Goal: Information Seeking & Learning: Compare options

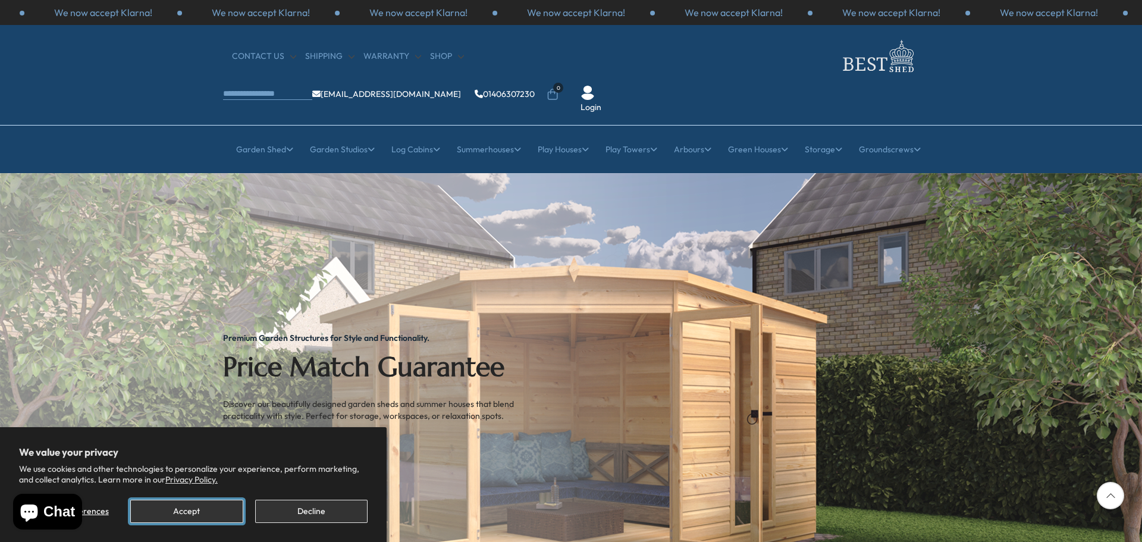
click at [195, 507] on button "Accept" at bounding box center [186, 511] width 112 height 23
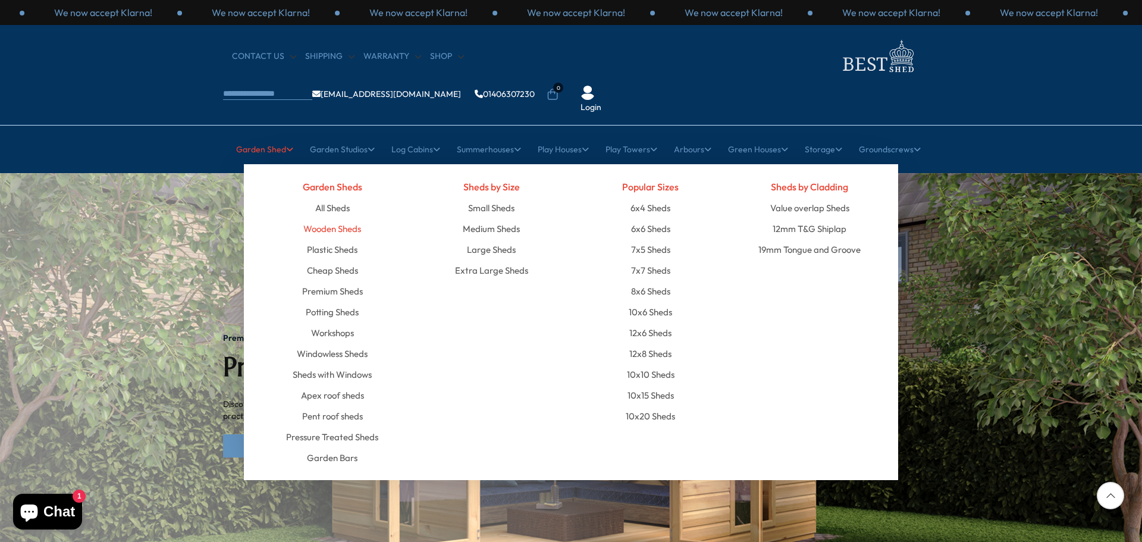
click at [330, 218] on link "Wooden Sheds" at bounding box center [332, 228] width 58 height 21
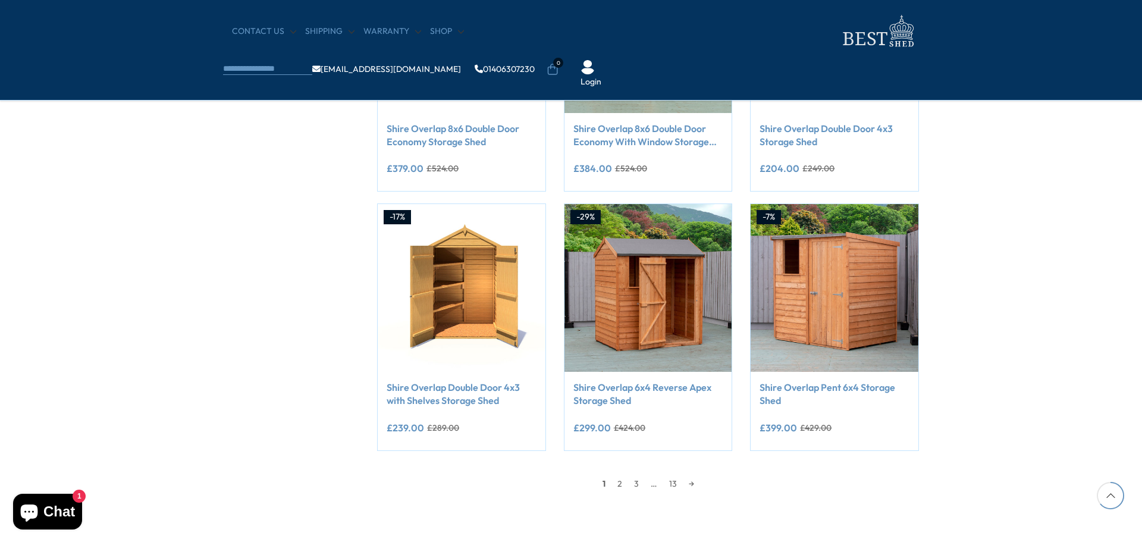
scroll to position [892, 0]
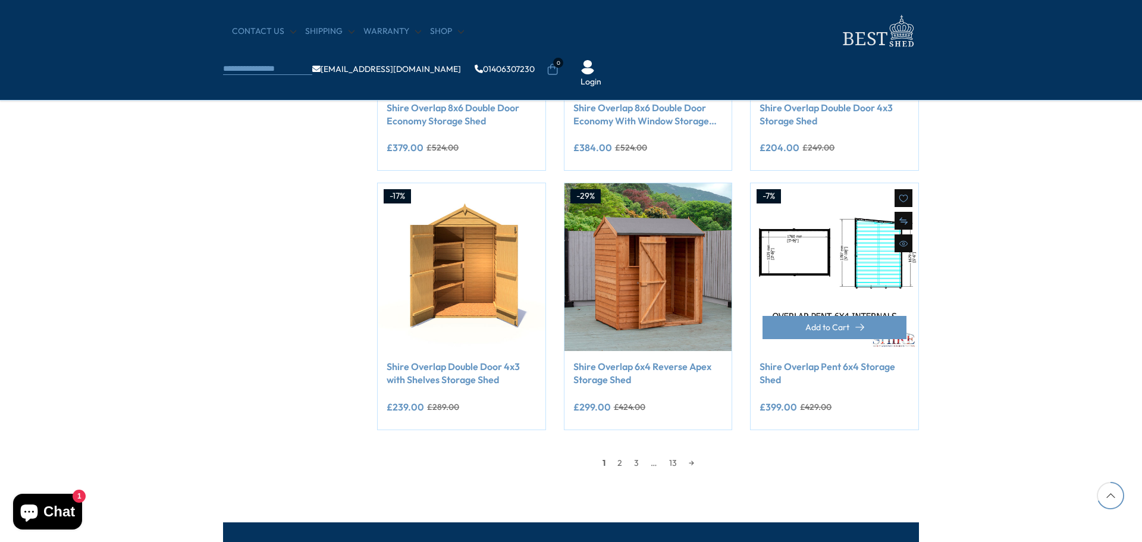
click at [797, 238] on img at bounding box center [835, 267] width 168 height 168
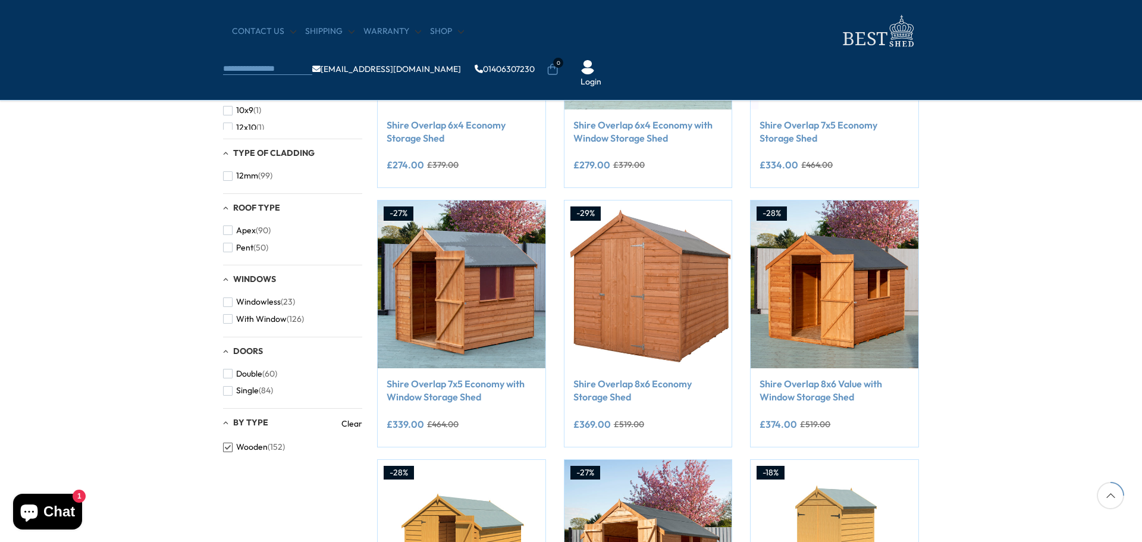
scroll to position [297, 0]
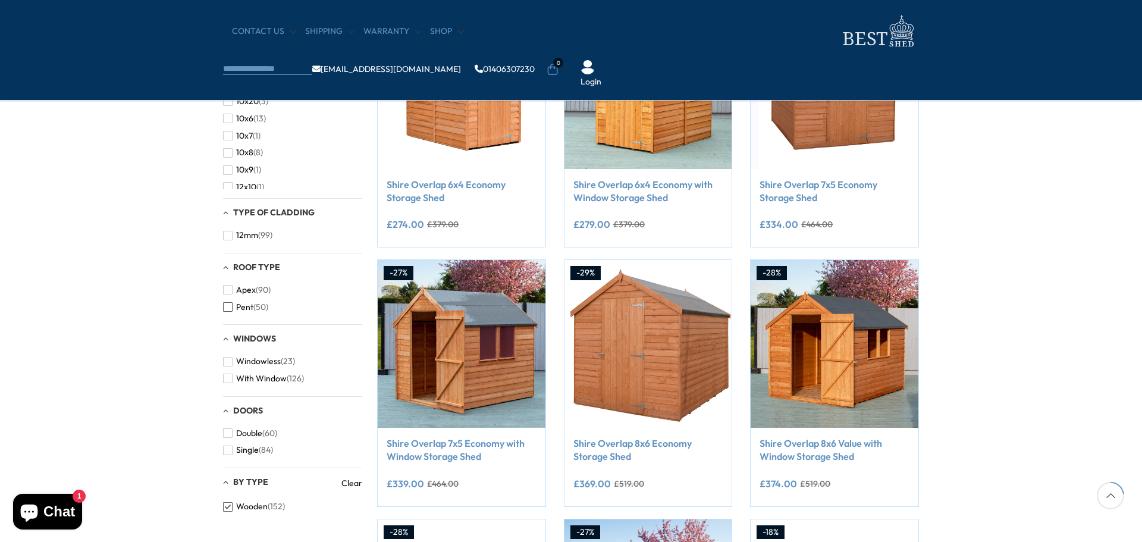
click at [246, 304] on span "Pent" at bounding box center [244, 307] width 17 height 10
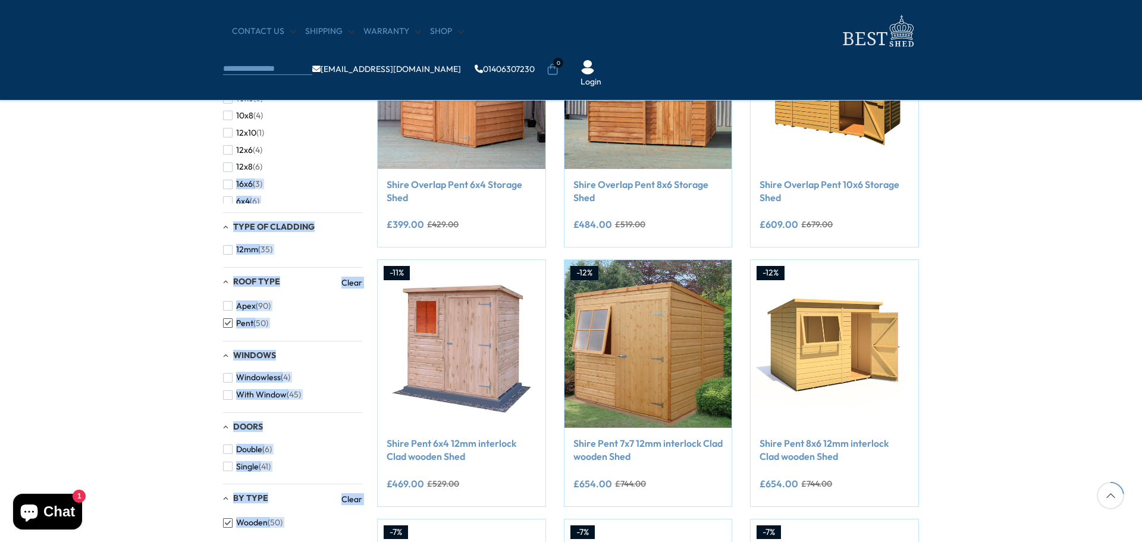
drag, startPoint x: 363, startPoint y: 147, endPoint x: 361, endPoint y: 159, distance: 12.6
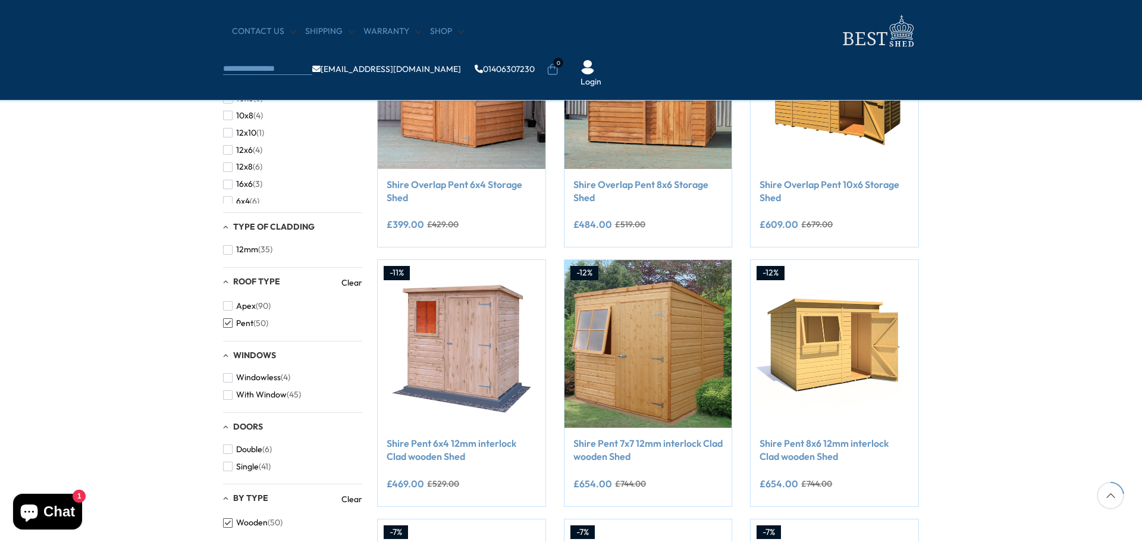
click at [151, 163] on div "Filters 152 products viewed 50" at bounding box center [571, 496] width 1142 height 1158
click at [246, 192] on span "7x5" at bounding box center [242, 191] width 13 height 10
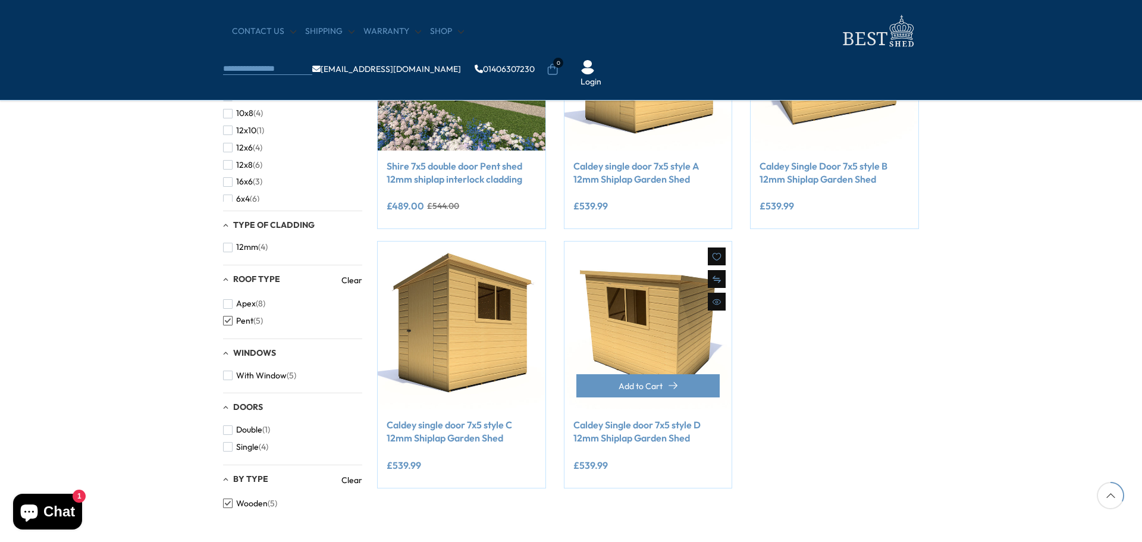
scroll to position [238, 0]
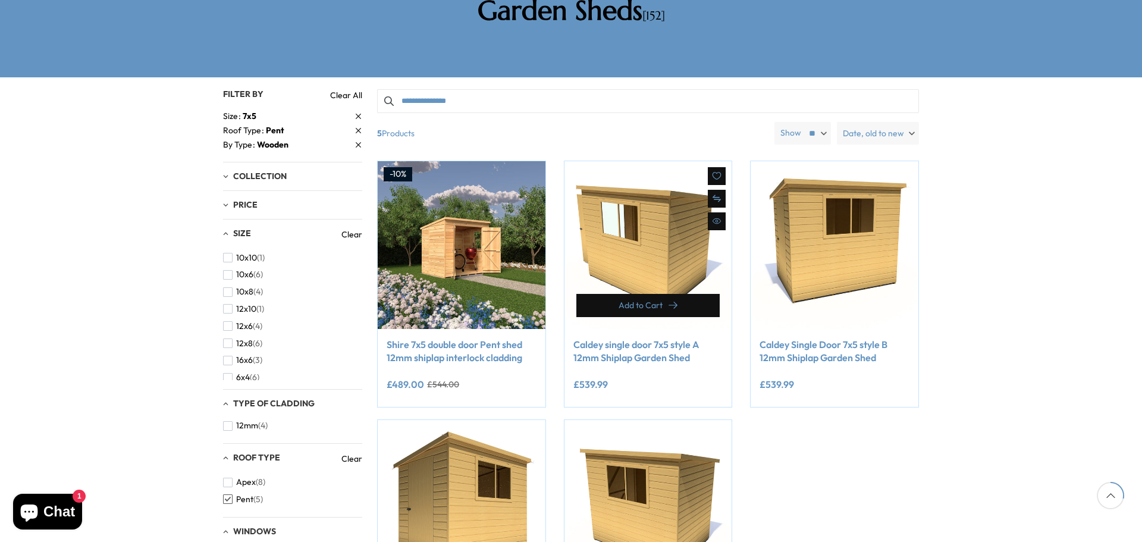
drag, startPoint x: 646, startPoint y: 257, endPoint x: 648, endPoint y: 230, distance: 27.4
click at [648, 230] on div "Compare Now" at bounding box center [649, 245] width 168 height 168
click at [648, 230] on img at bounding box center [649, 245] width 168 height 168
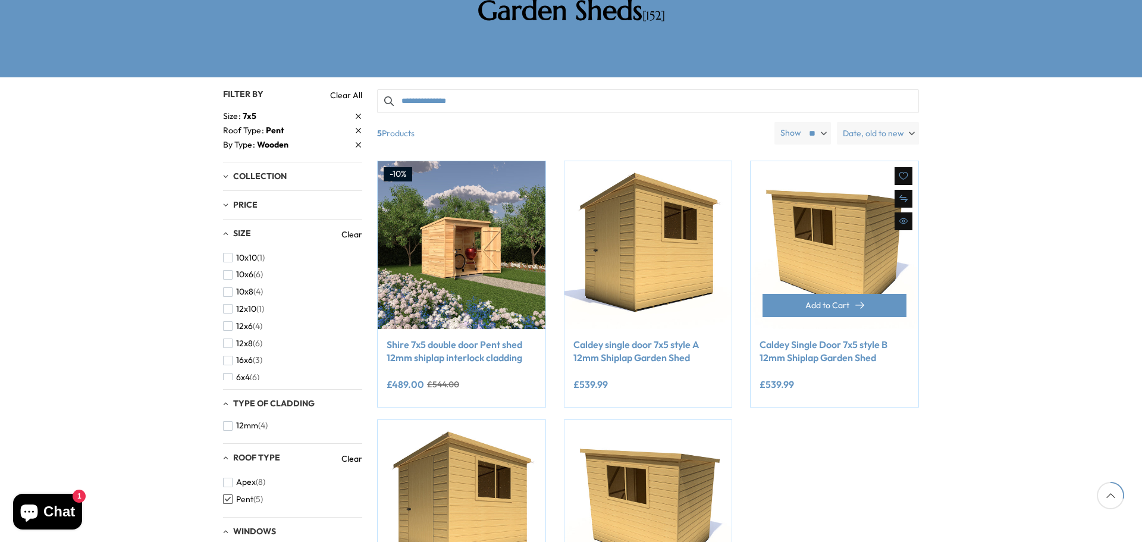
click at [789, 175] on img at bounding box center [835, 245] width 168 height 168
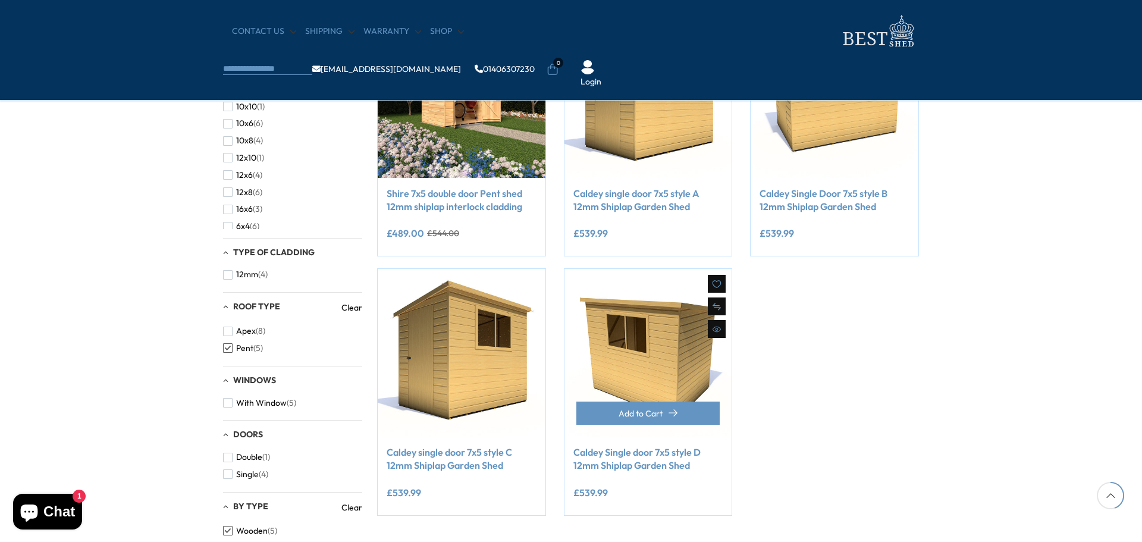
scroll to position [357, 0]
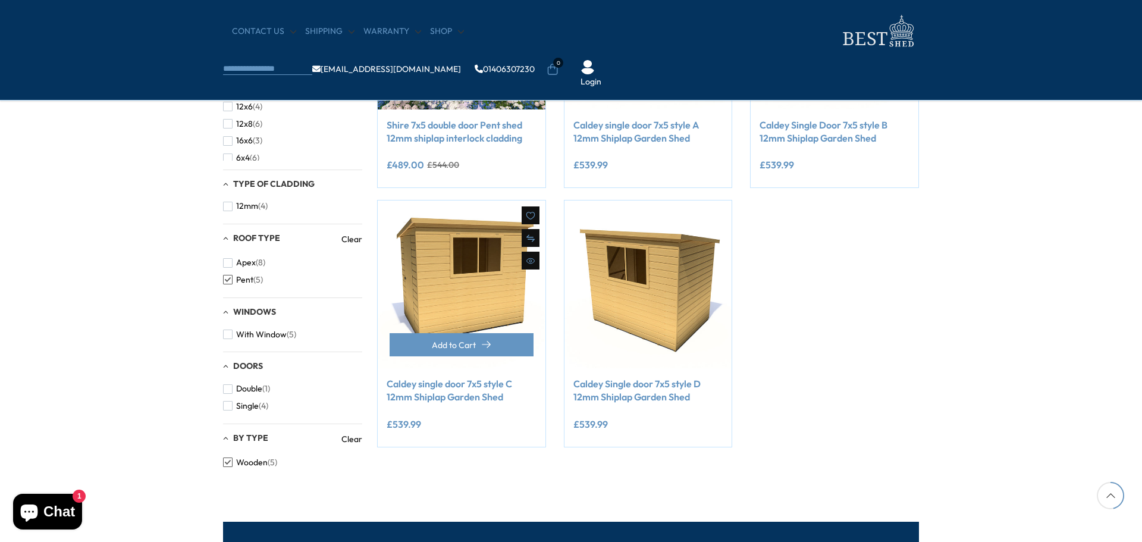
click at [490, 279] on img at bounding box center [462, 284] width 168 height 168
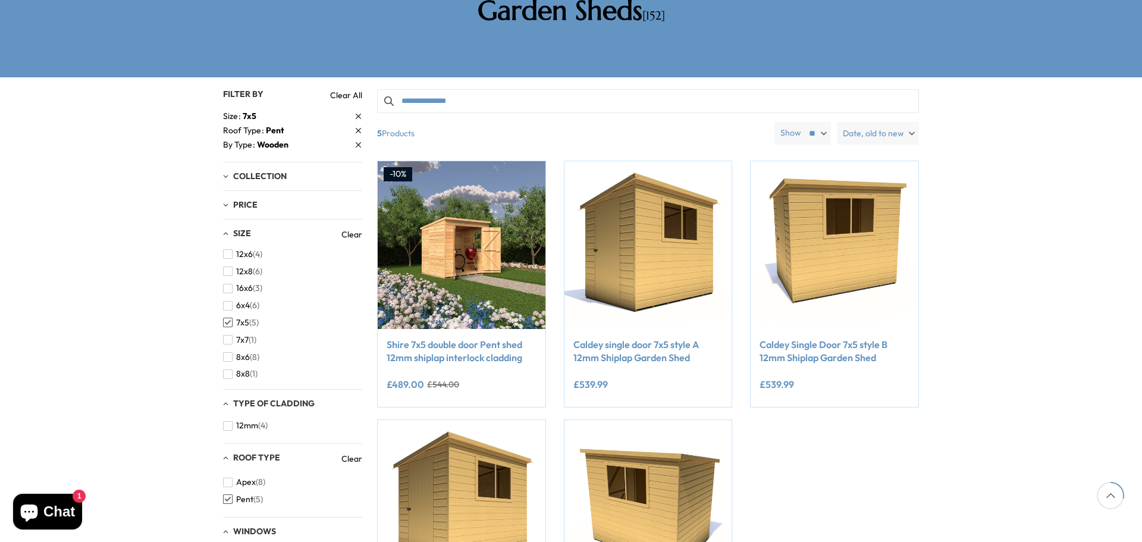
scroll to position [75, 0]
click at [231, 494] on span "button" at bounding box center [228, 499] width 10 height 10
click at [232, 478] on span "button" at bounding box center [228, 483] width 10 height 10
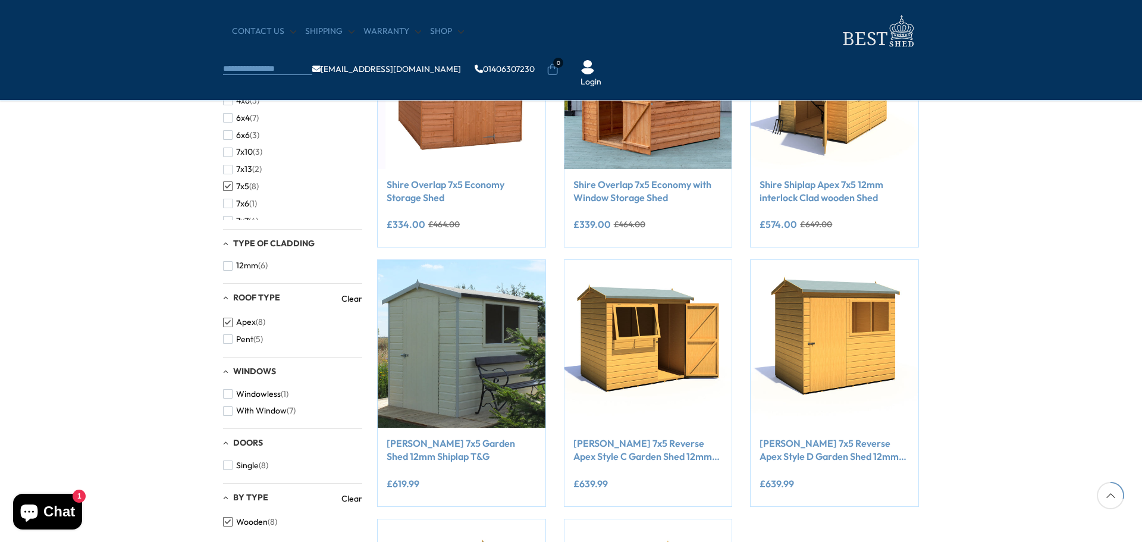
scroll to position [238, 0]
click at [1034, 280] on div "Filters 152 products viewed 8" at bounding box center [571, 357] width 1142 height 881
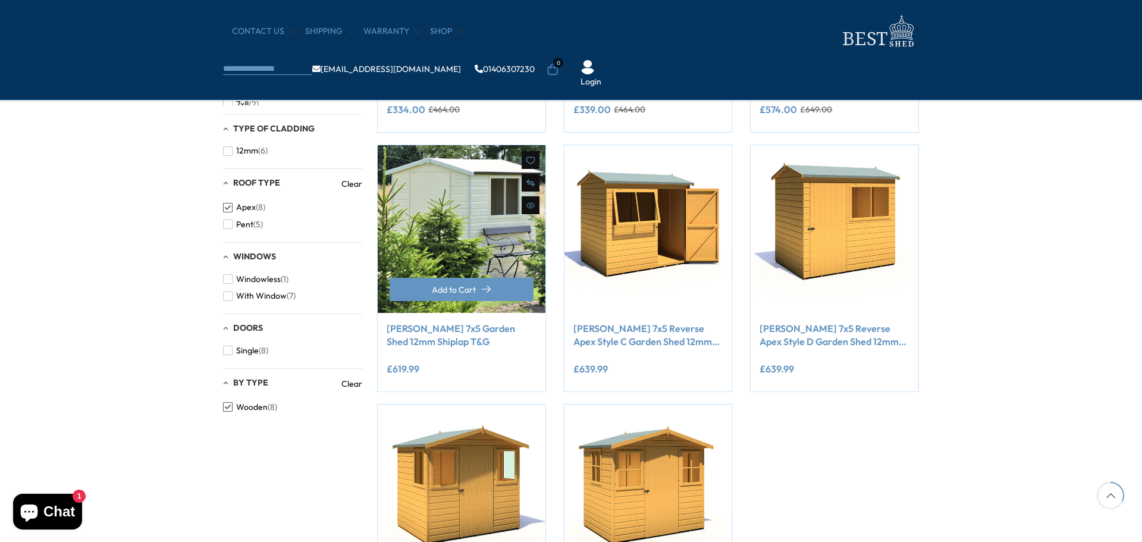
scroll to position [416, 0]
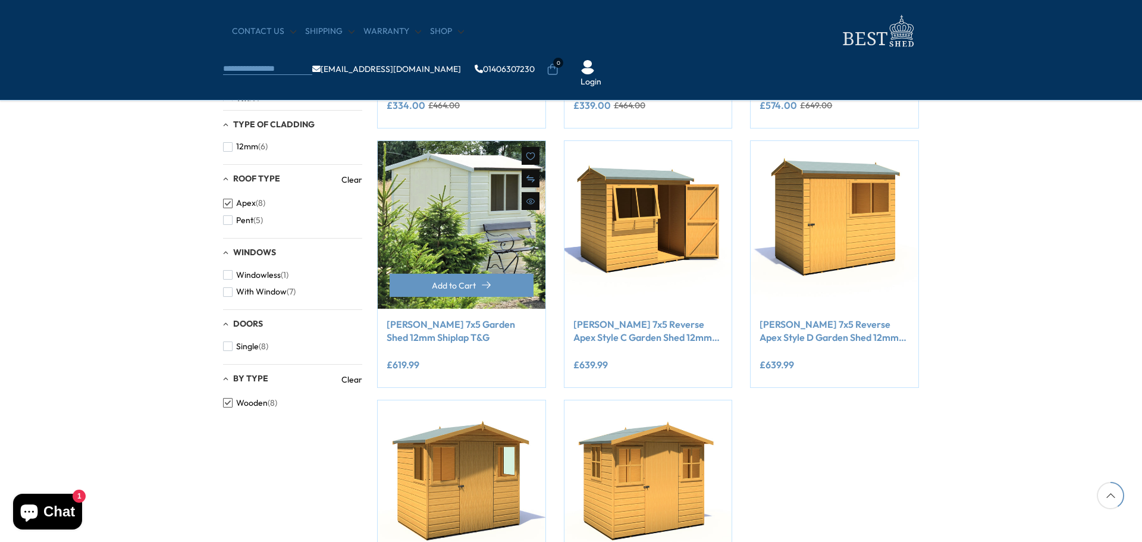
click at [458, 231] on img at bounding box center [462, 225] width 168 height 168
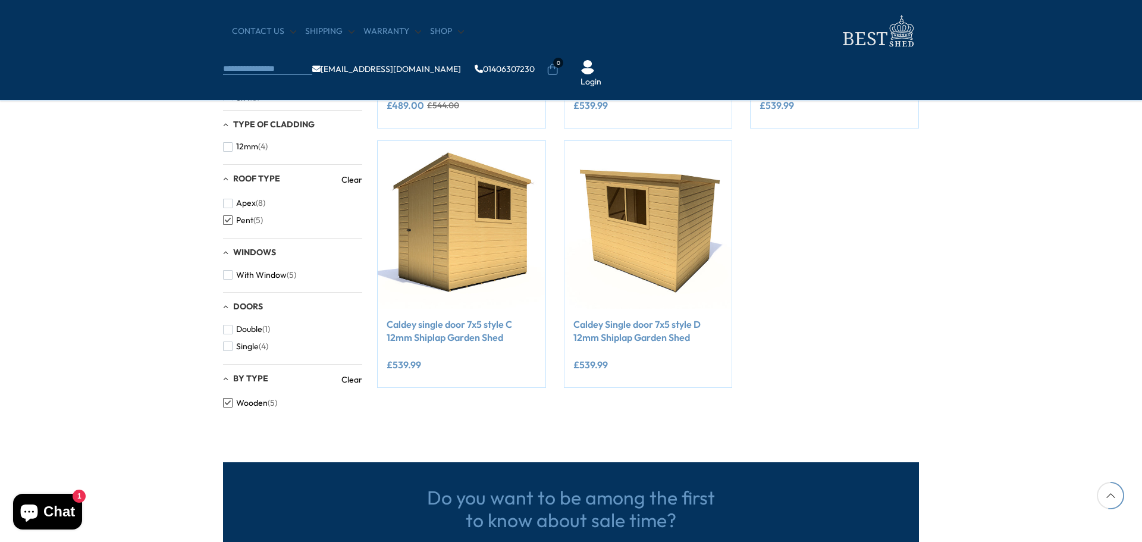
scroll to position [238, 0]
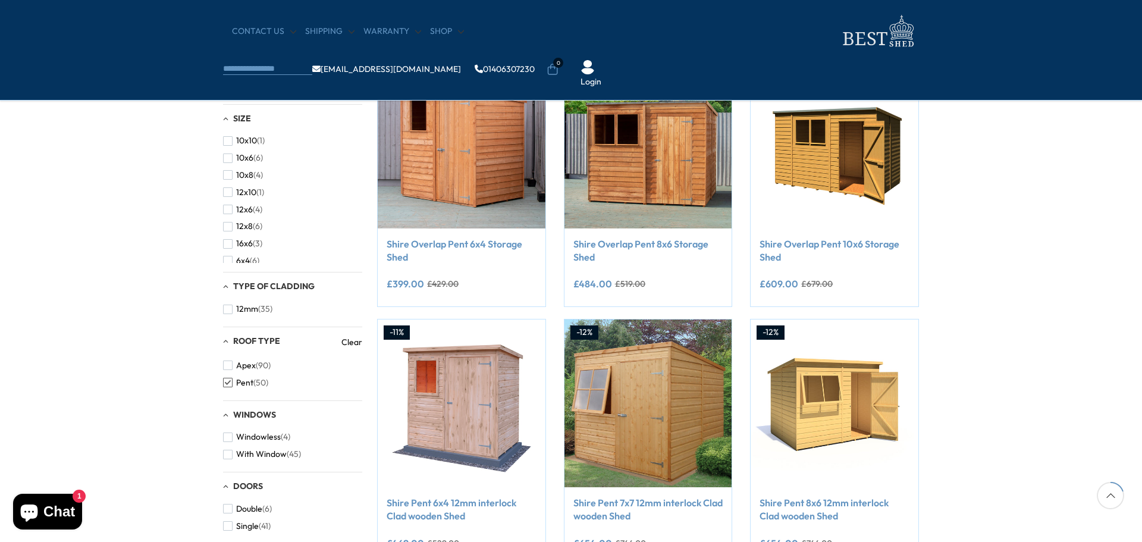
scroll to position [297, 0]
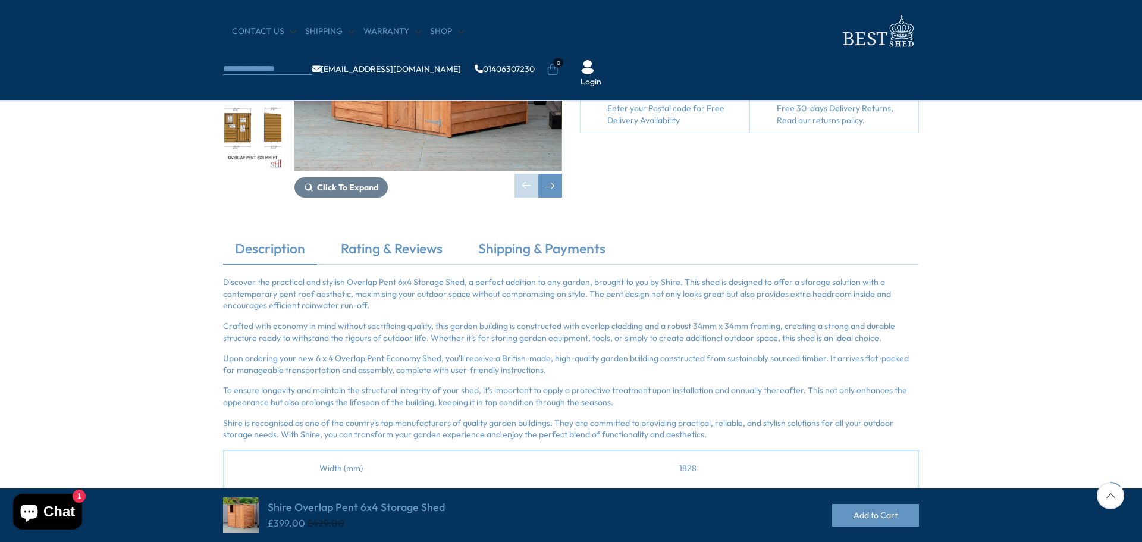
scroll to position [357, 0]
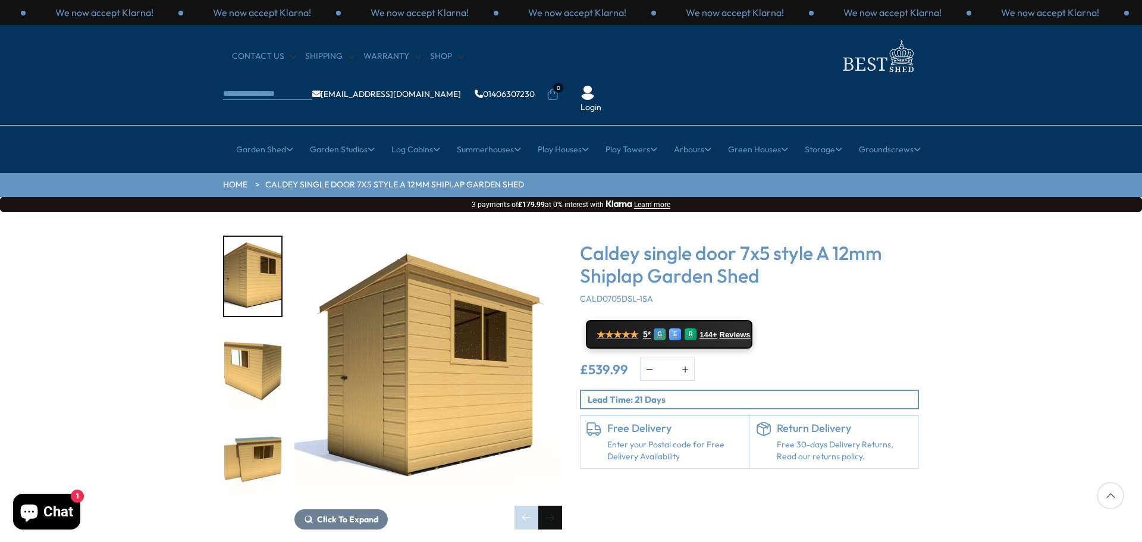
click at [548, 506] on div "Next slide" at bounding box center [550, 518] width 24 height 24
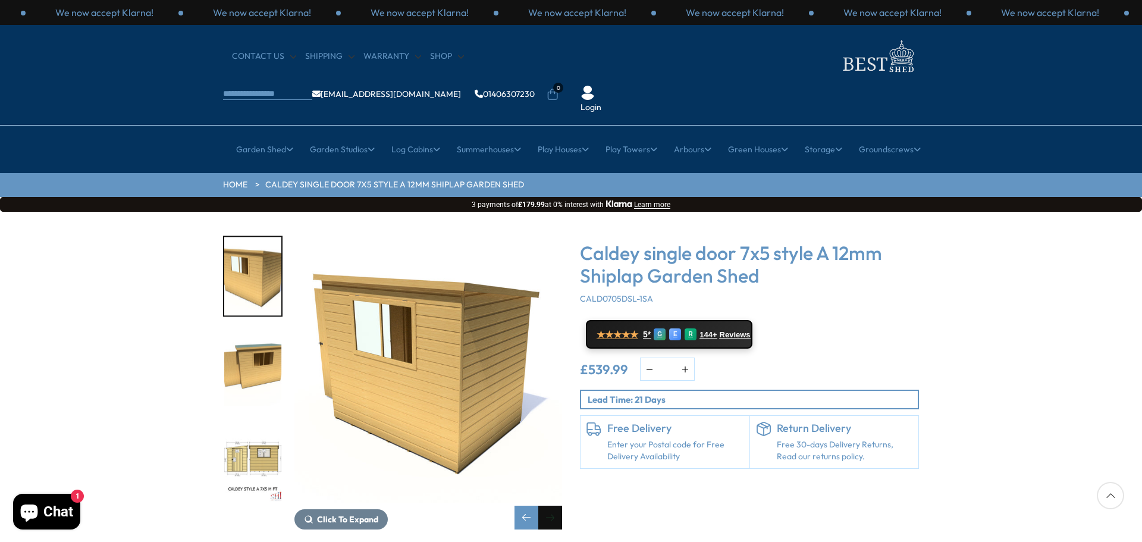
click at [548, 506] on div "Next slide" at bounding box center [550, 518] width 24 height 24
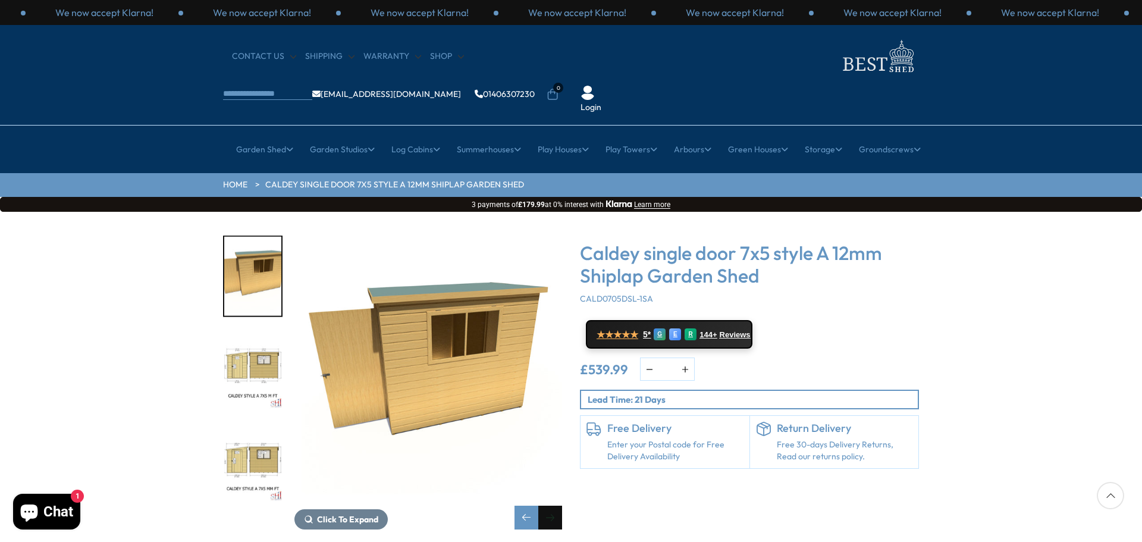
click at [548, 506] on div "Next slide" at bounding box center [550, 518] width 24 height 24
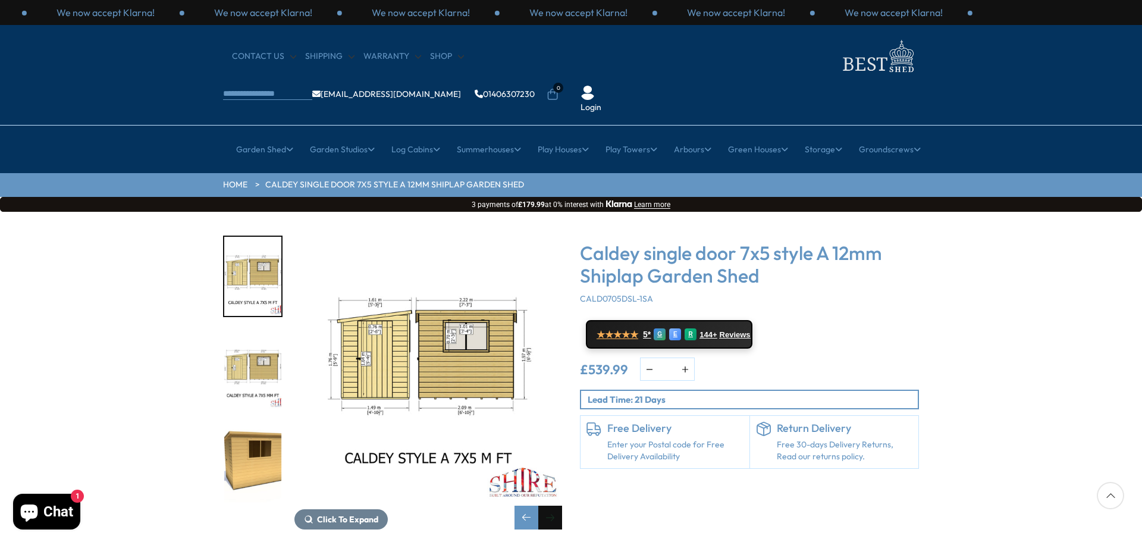
click at [548, 506] on div "Next slide" at bounding box center [550, 518] width 24 height 24
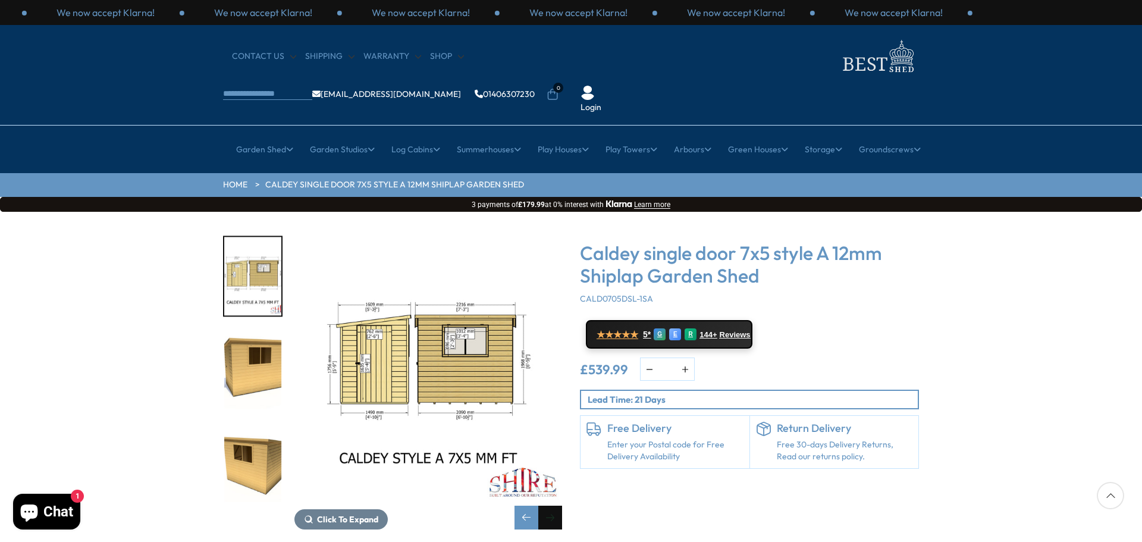
click at [548, 506] on div "Next slide" at bounding box center [550, 518] width 24 height 24
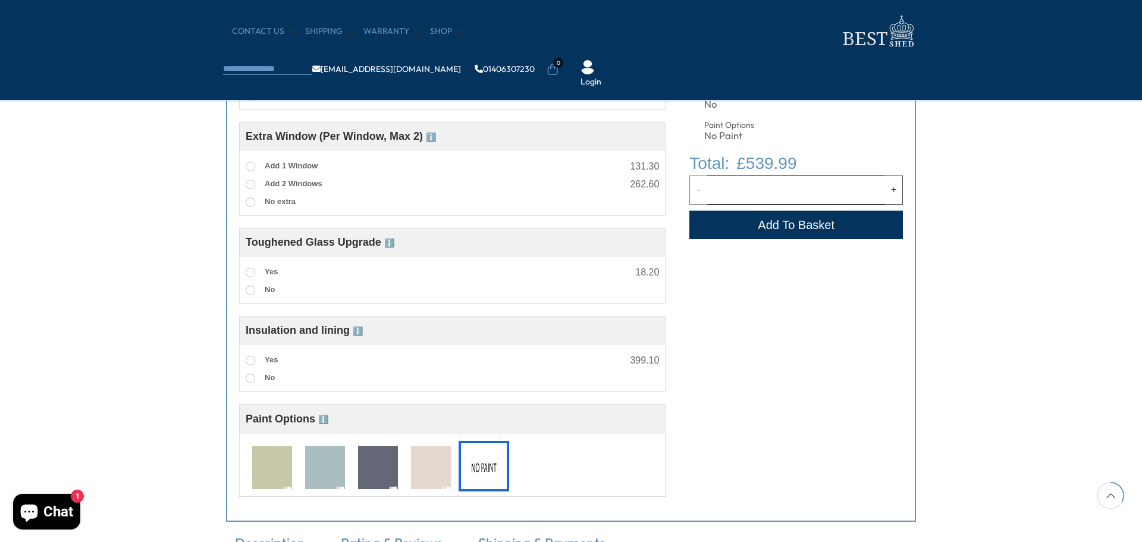
scroll to position [892, 0]
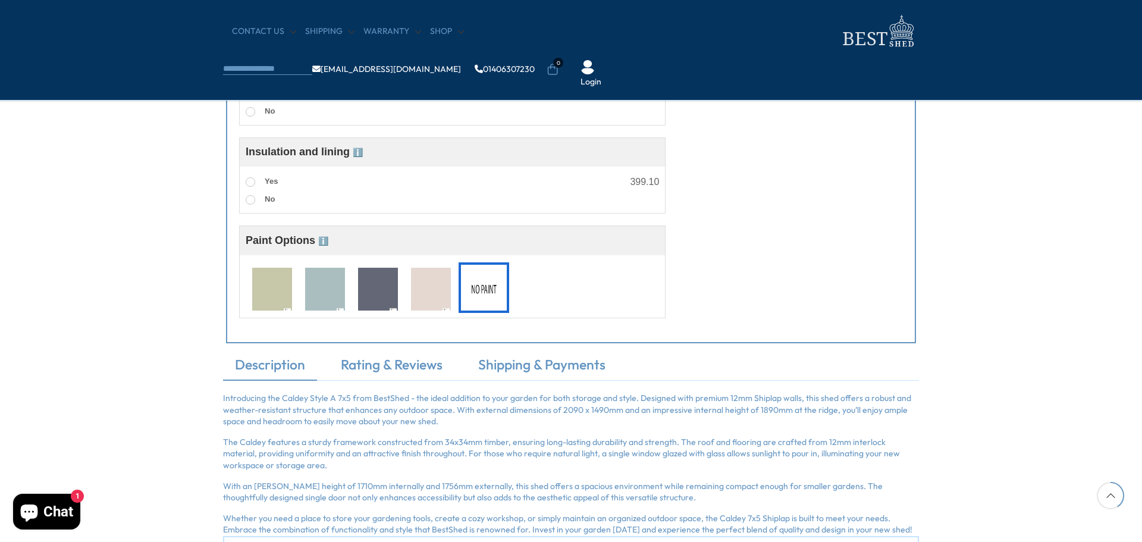
click at [333, 302] on img at bounding box center [325, 290] width 40 height 44
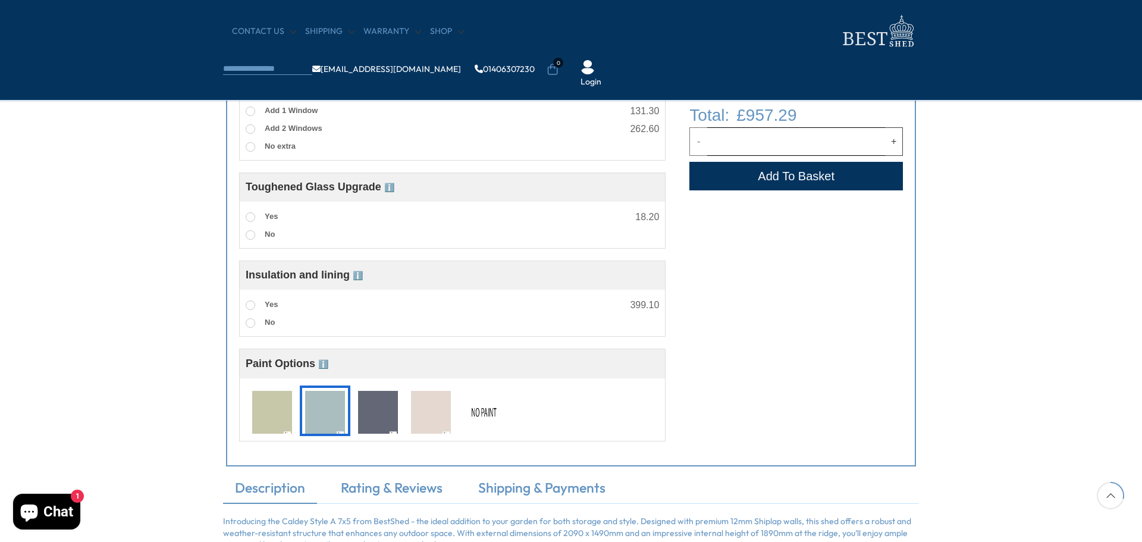
scroll to position [773, 0]
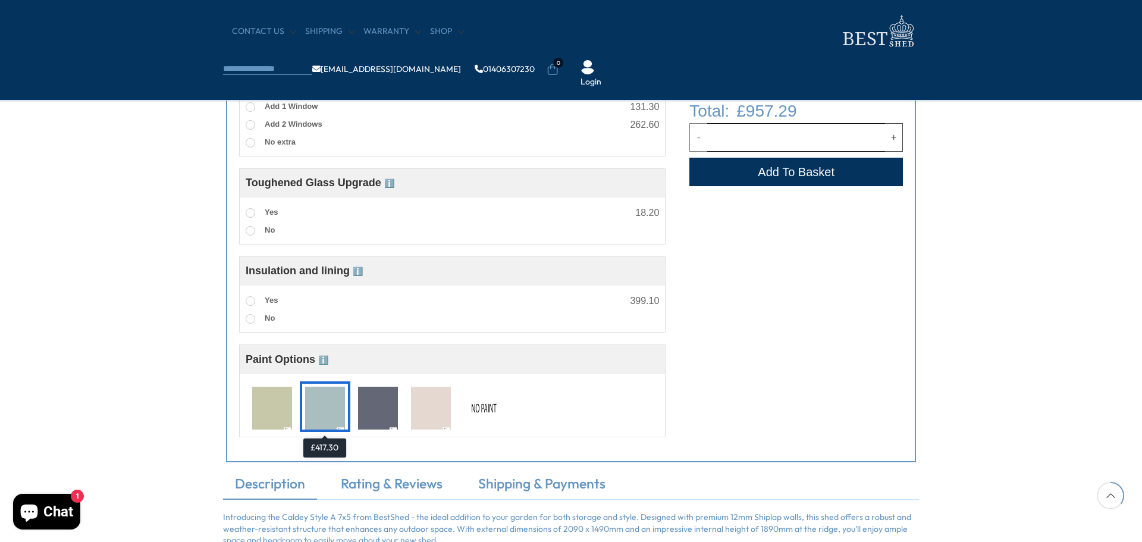
click at [316, 405] on img at bounding box center [325, 409] width 40 height 44
click at [284, 406] on img at bounding box center [272, 409] width 40 height 44
click at [480, 407] on img at bounding box center [484, 409] width 40 height 44
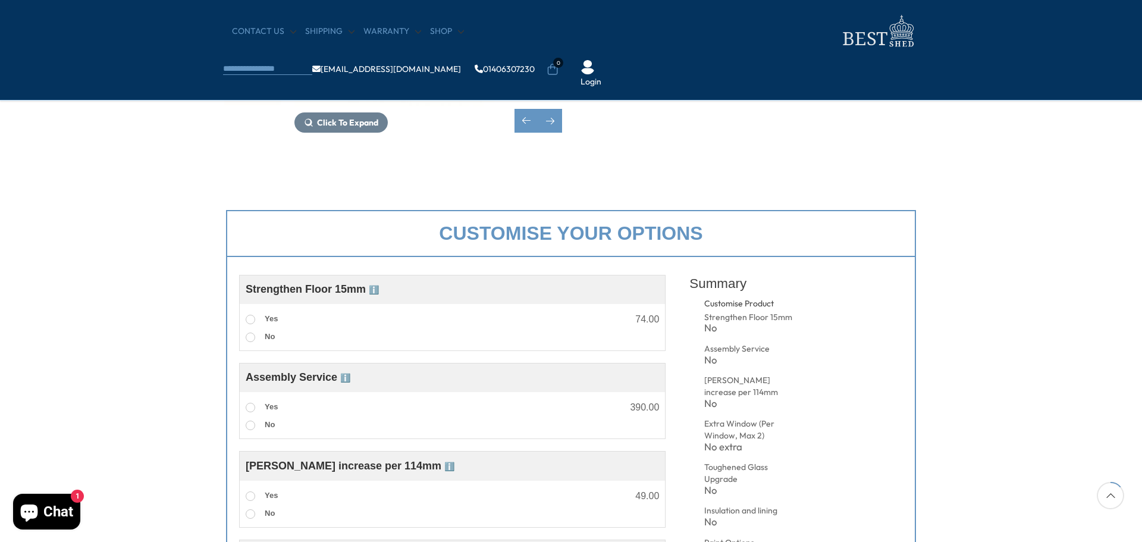
scroll to position [297, 0]
click at [251, 406] on span at bounding box center [251, 407] width 10 height 10
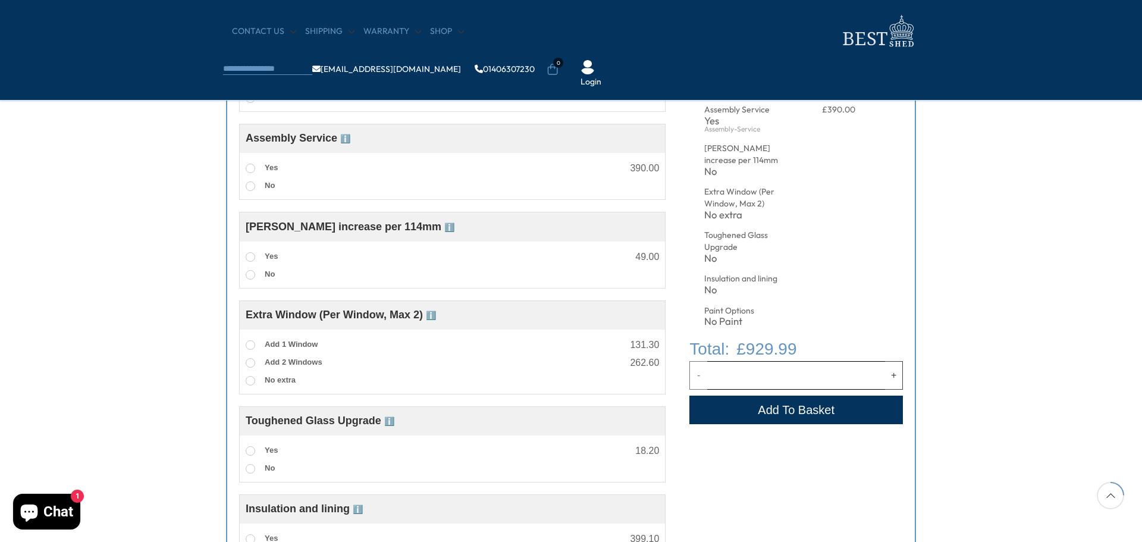
click at [444, 230] on span "ℹ️" at bounding box center [449, 228] width 10 height 10
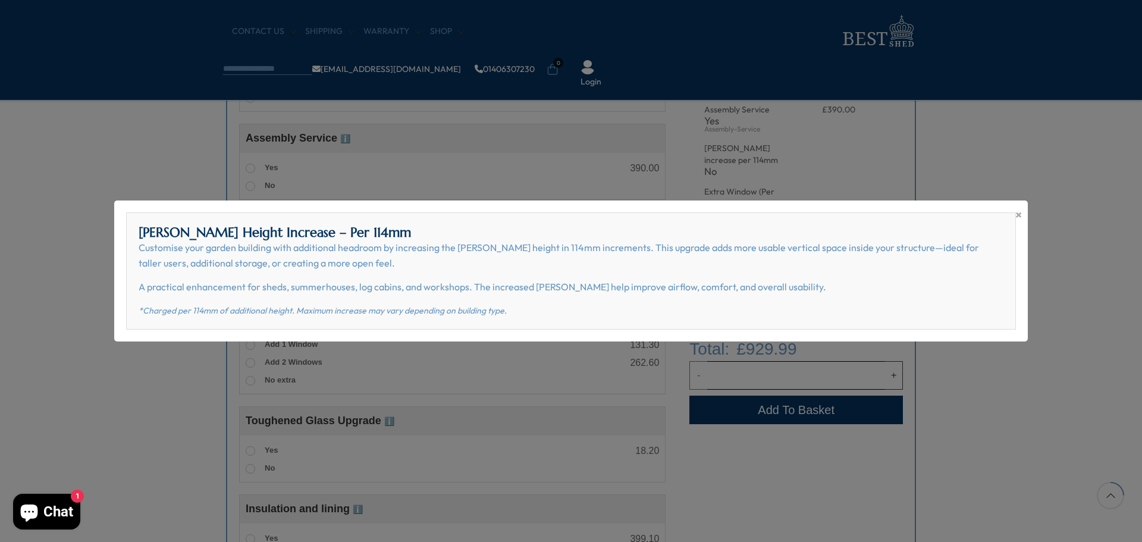
click at [1022, 218] on div "× Eaves Height Increase – Per 114mm Customise your garden building with additio…" at bounding box center [571, 271] width 914 height 142
click at [1021, 218] on span "×" at bounding box center [1019, 214] width 7 height 17
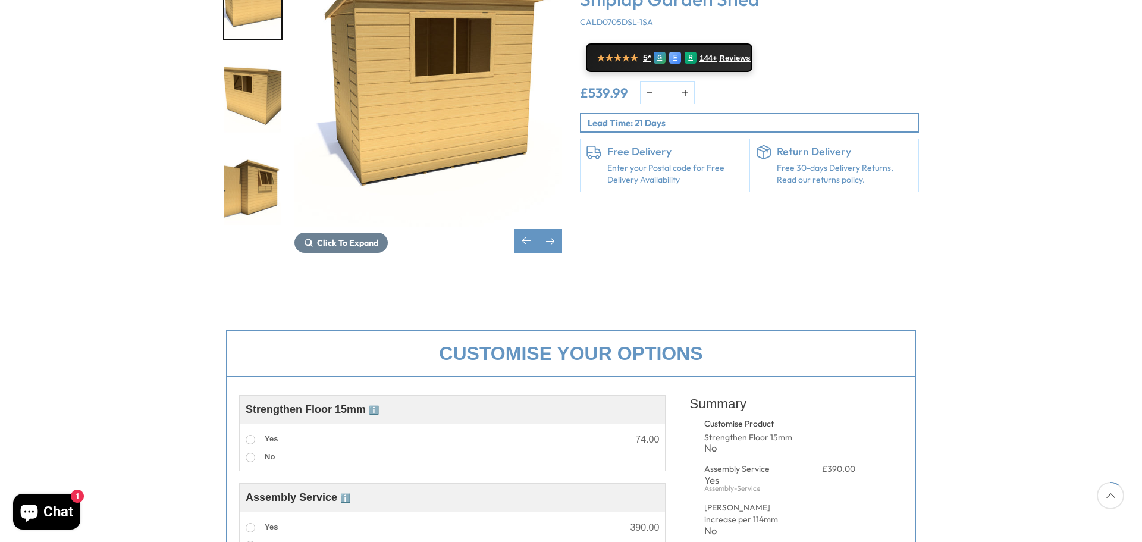
scroll to position [297, 0]
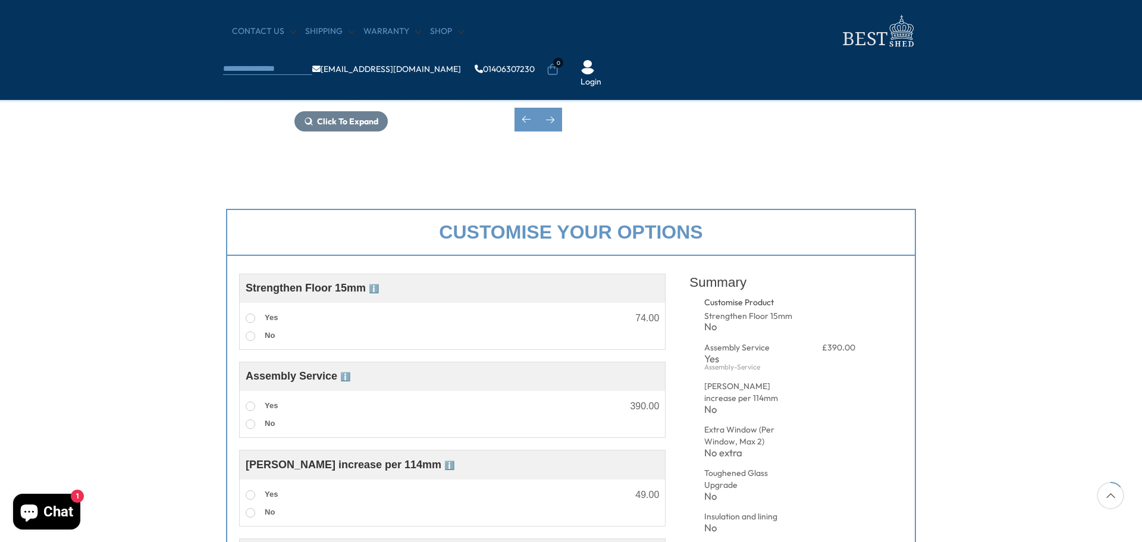
click at [376, 292] on span "ℹ️" at bounding box center [374, 289] width 10 height 10
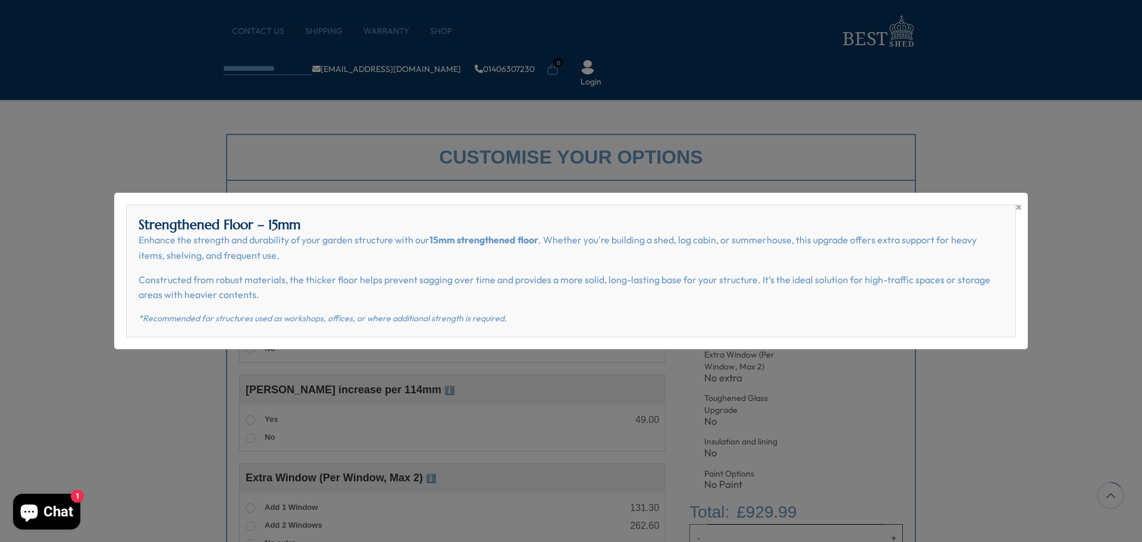
scroll to position [535, 0]
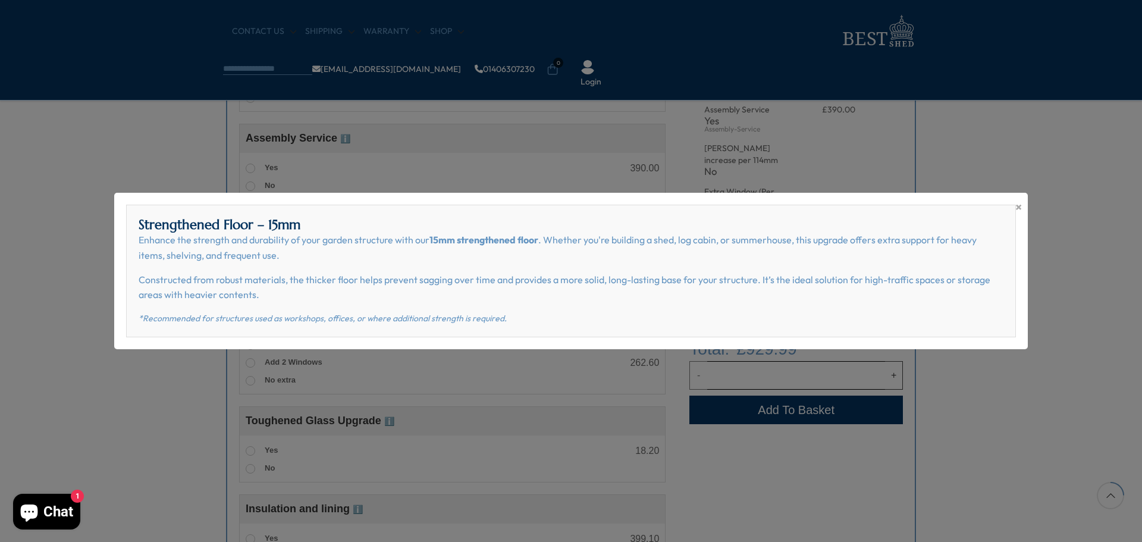
click at [1025, 206] on div "× Strengthened Floor – 15mm Enhance the strength and durability of your garden …" at bounding box center [571, 271] width 914 height 156
click at [1020, 208] on span "×" at bounding box center [1019, 207] width 7 height 17
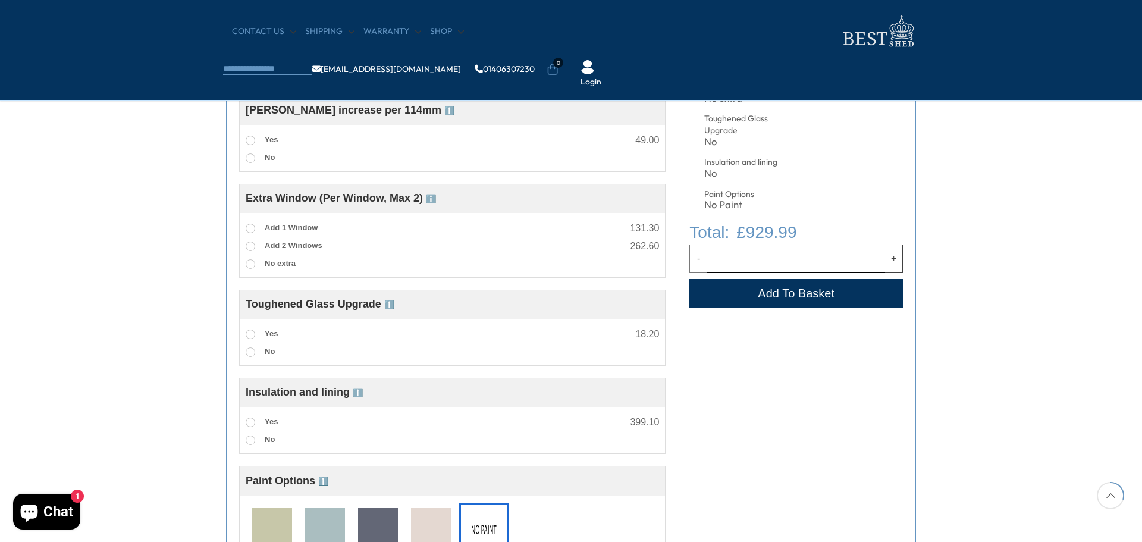
scroll to position [654, 0]
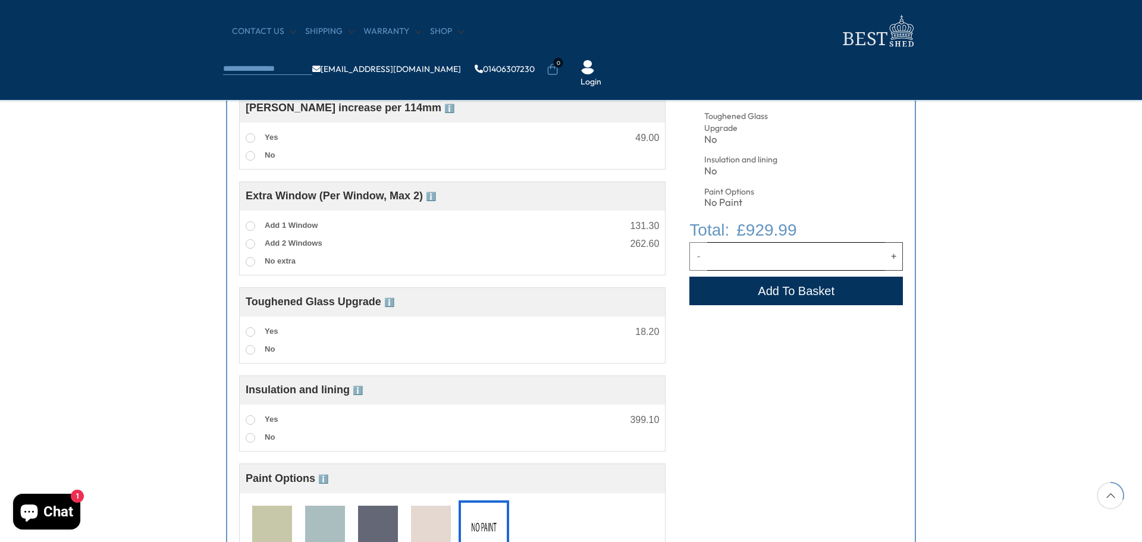
click at [359, 395] on span "ℹ️" at bounding box center [358, 391] width 10 height 10
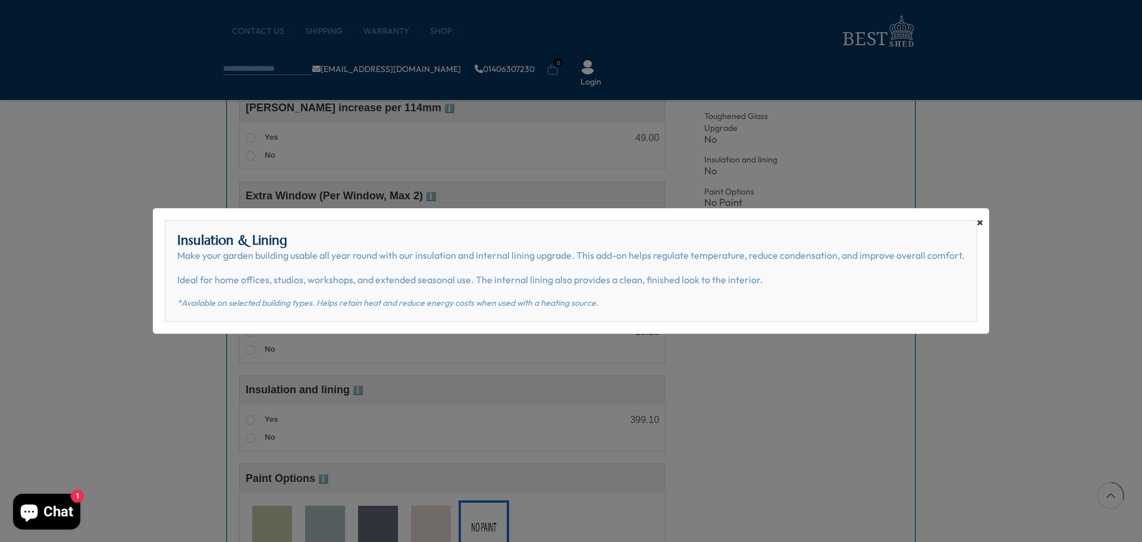
click at [977, 218] on span "×" at bounding box center [980, 222] width 7 height 17
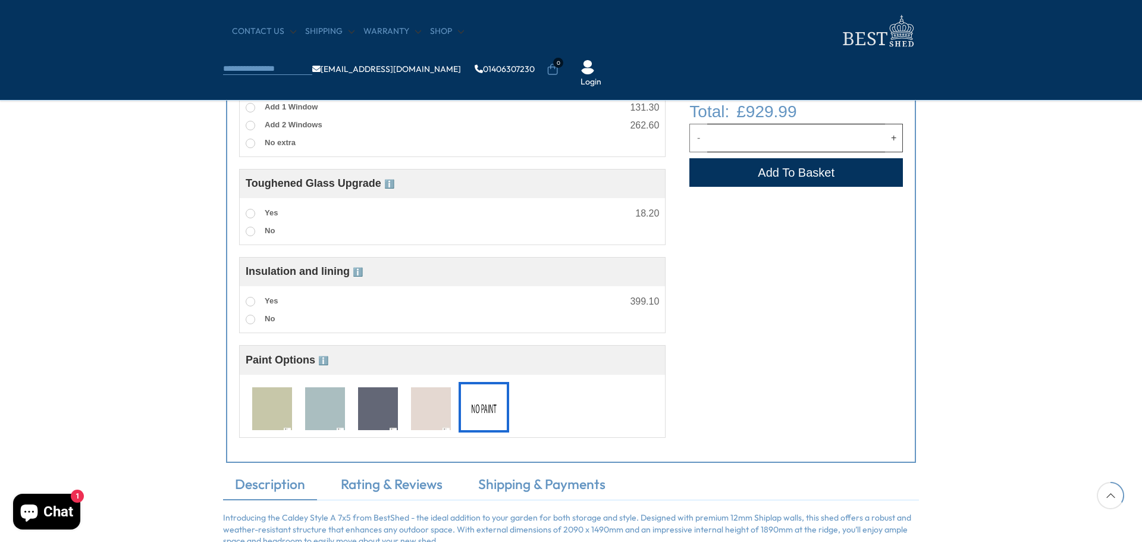
scroll to position [773, 0]
click at [390, 492] on link "Rating & Reviews" at bounding box center [392, 486] width 126 height 25
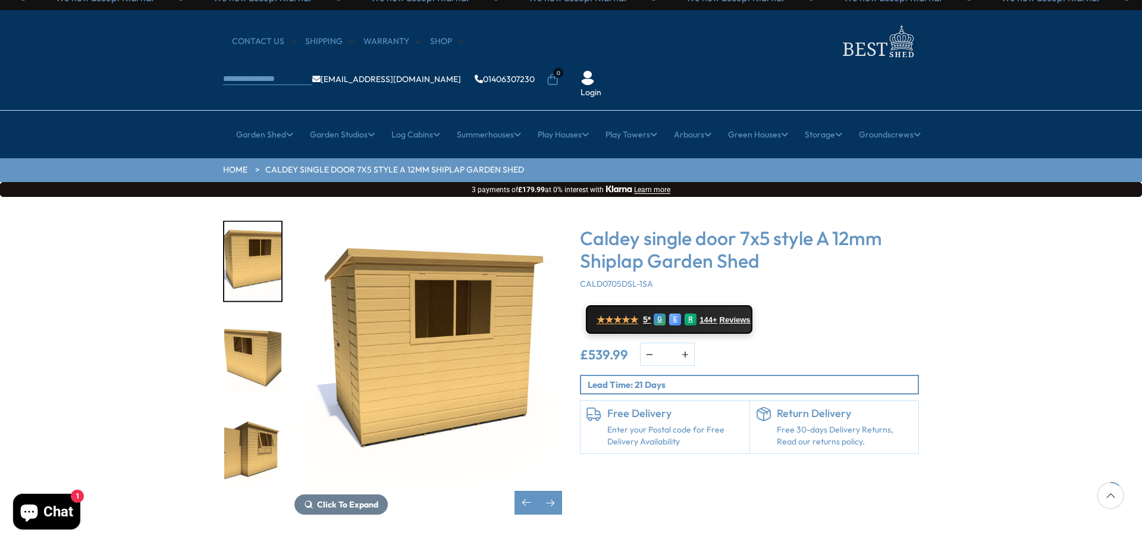
scroll to position [0, 0]
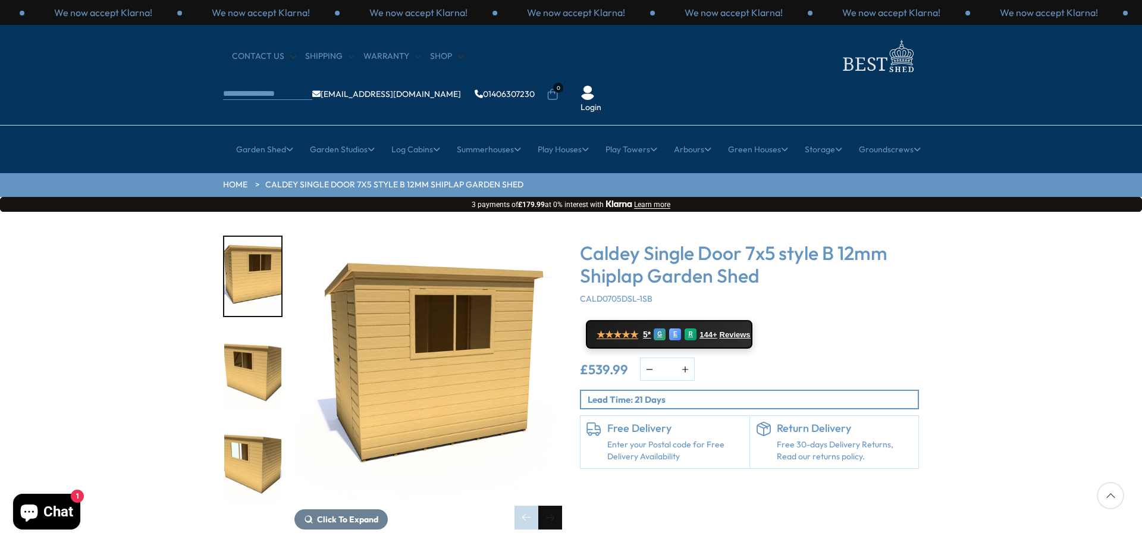
click at [551, 506] on div "Next slide" at bounding box center [550, 518] width 24 height 24
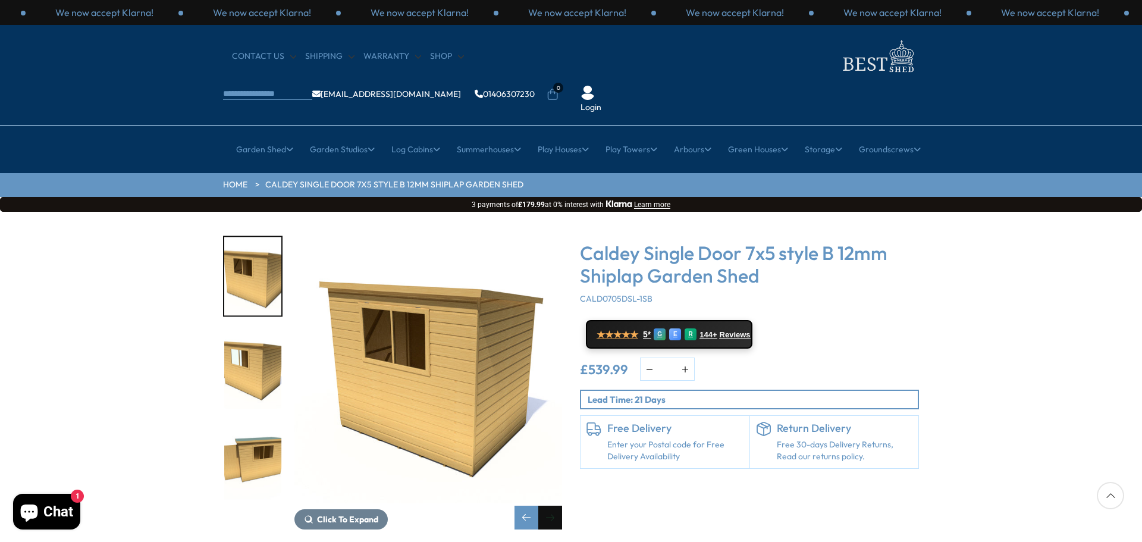
click at [551, 506] on div "Next slide" at bounding box center [550, 518] width 24 height 24
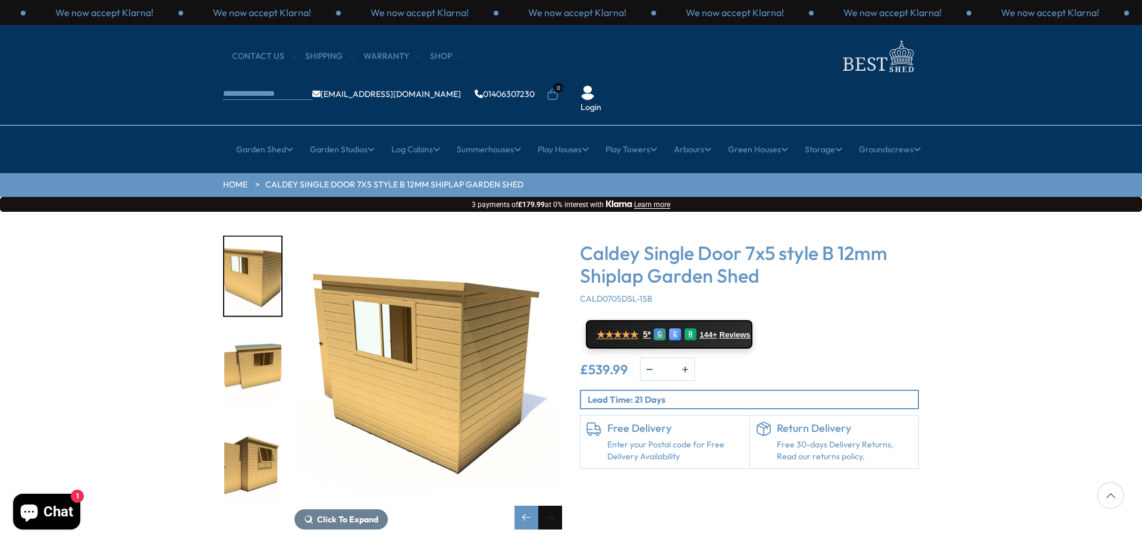
click at [551, 506] on div "Next slide" at bounding box center [550, 518] width 24 height 24
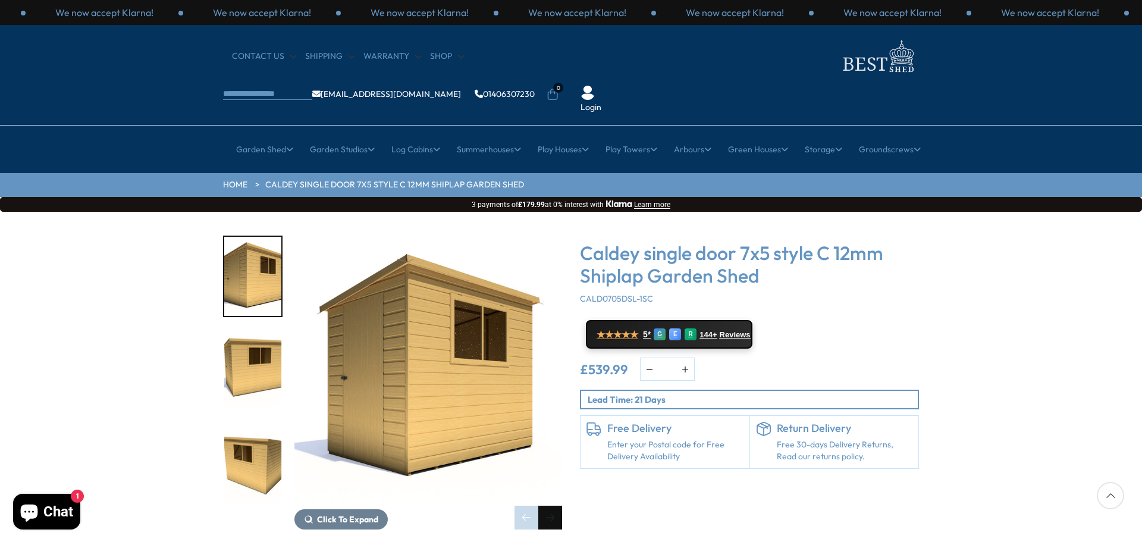
click at [553, 506] on div "Next slide" at bounding box center [550, 518] width 24 height 24
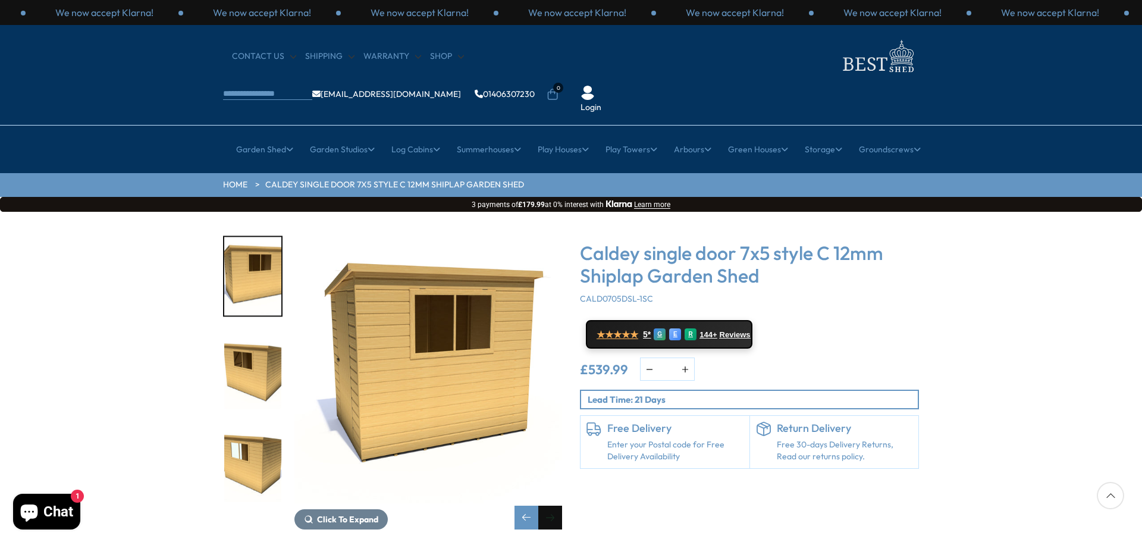
click at [553, 506] on div "Next slide" at bounding box center [550, 518] width 24 height 24
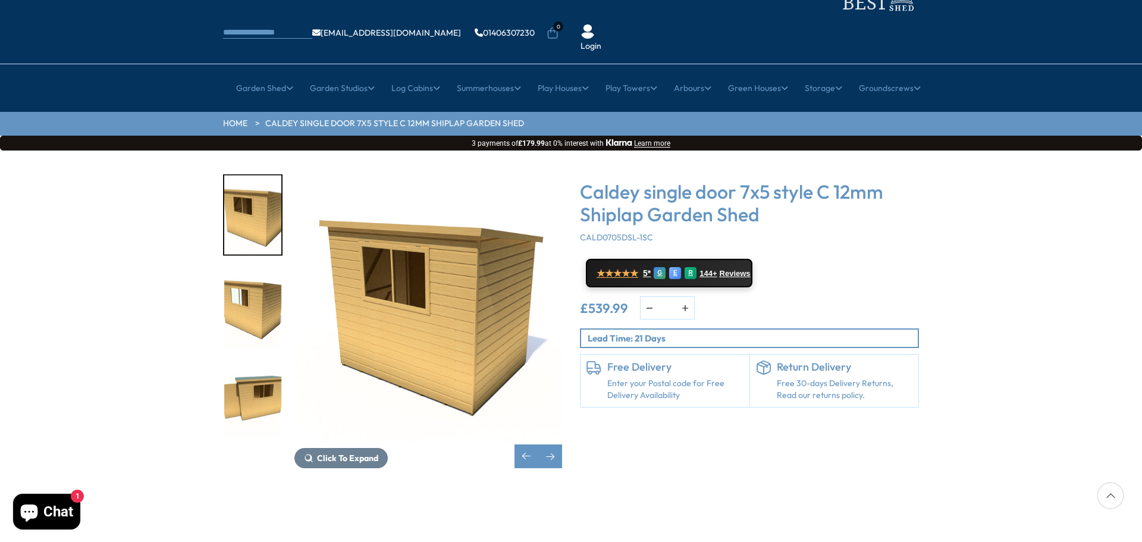
scroll to position [178, 0]
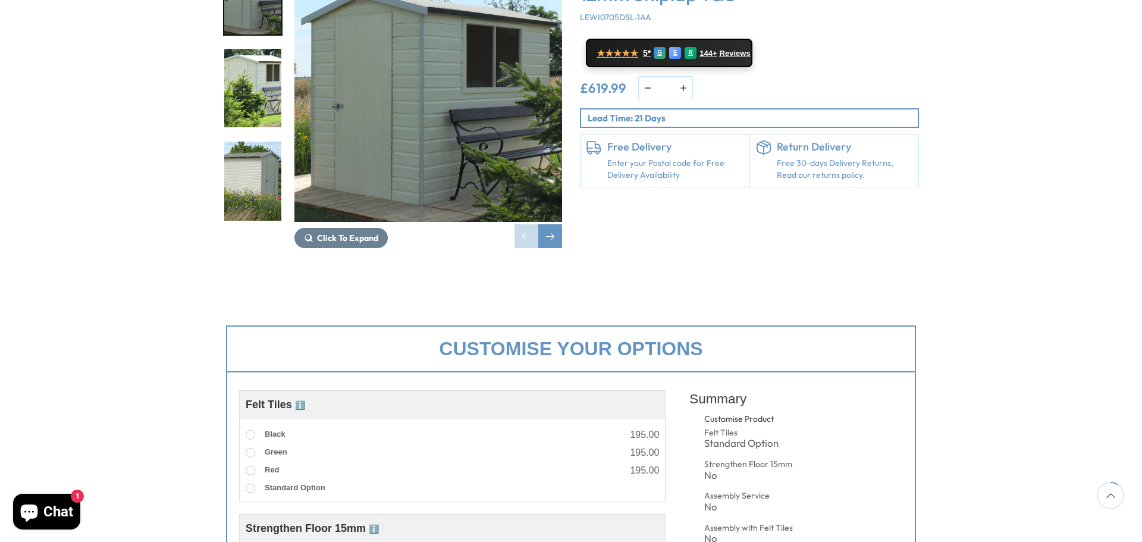
scroll to position [297, 0]
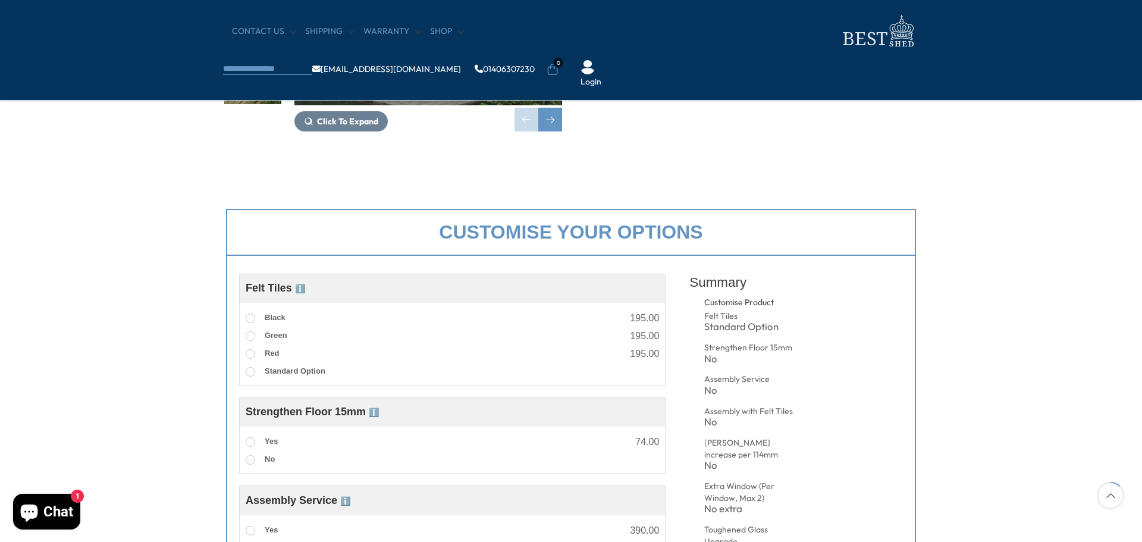
click at [305, 292] on span "ℹ️" at bounding box center [300, 289] width 10 height 10
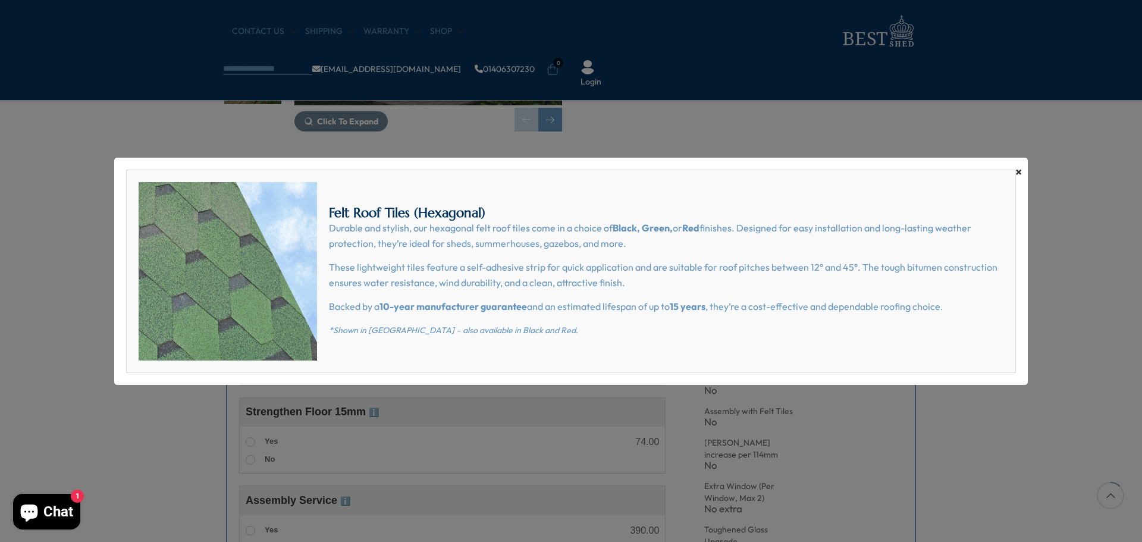
click at [1020, 174] on span "×" at bounding box center [1019, 172] width 7 height 17
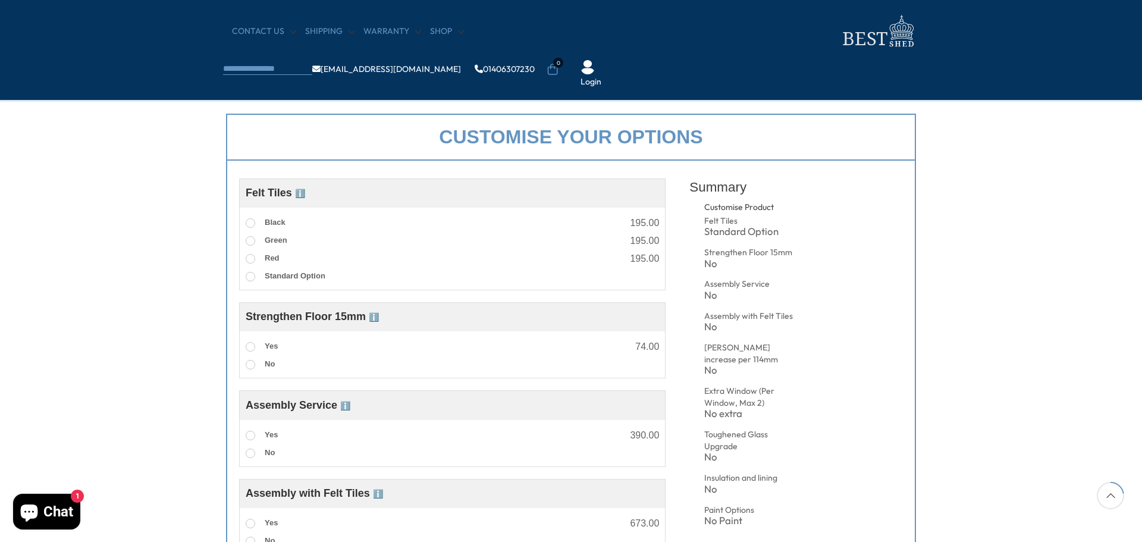
scroll to position [178, 0]
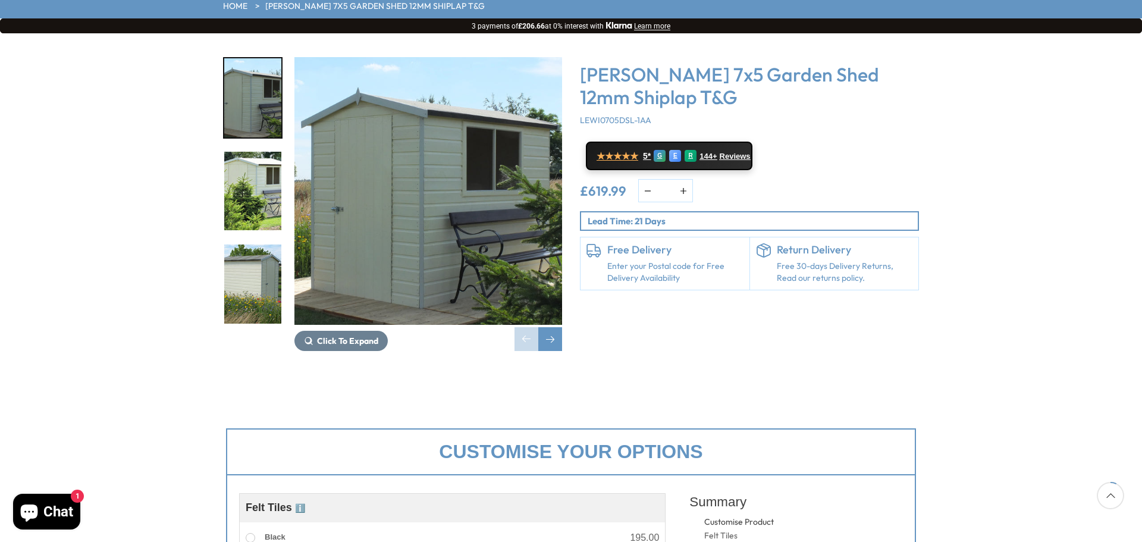
click at [267, 75] on img "1 / 27" at bounding box center [252, 97] width 57 height 79
click at [544, 327] on div "Next slide" at bounding box center [550, 339] width 24 height 24
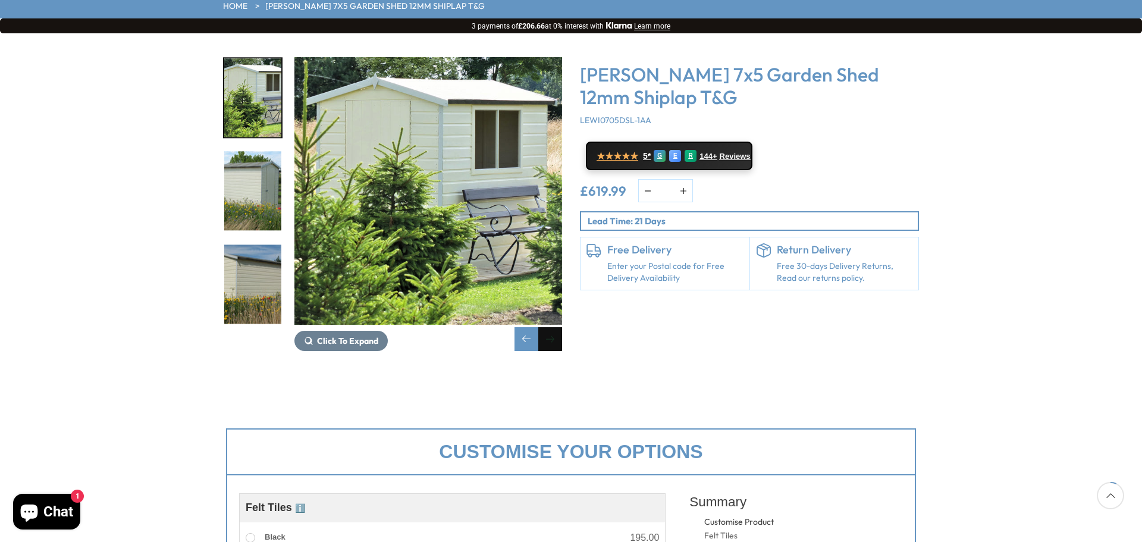
click at [544, 327] on div "Next slide" at bounding box center [550, 339] width 24 height 24
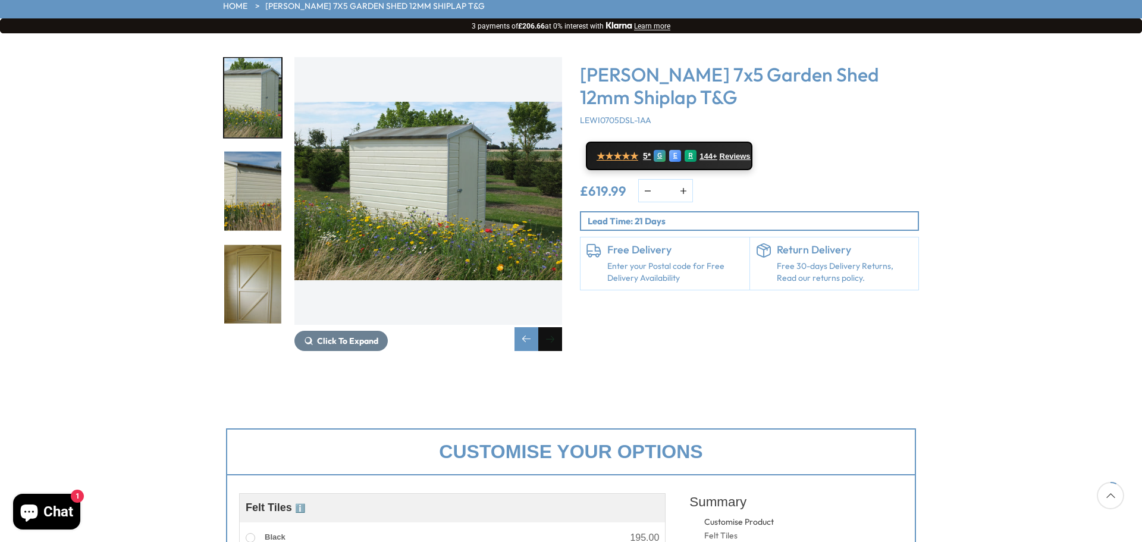
click at [544, 327] on div "Next slide" at bounding box center [550, 339] width 24 height 24
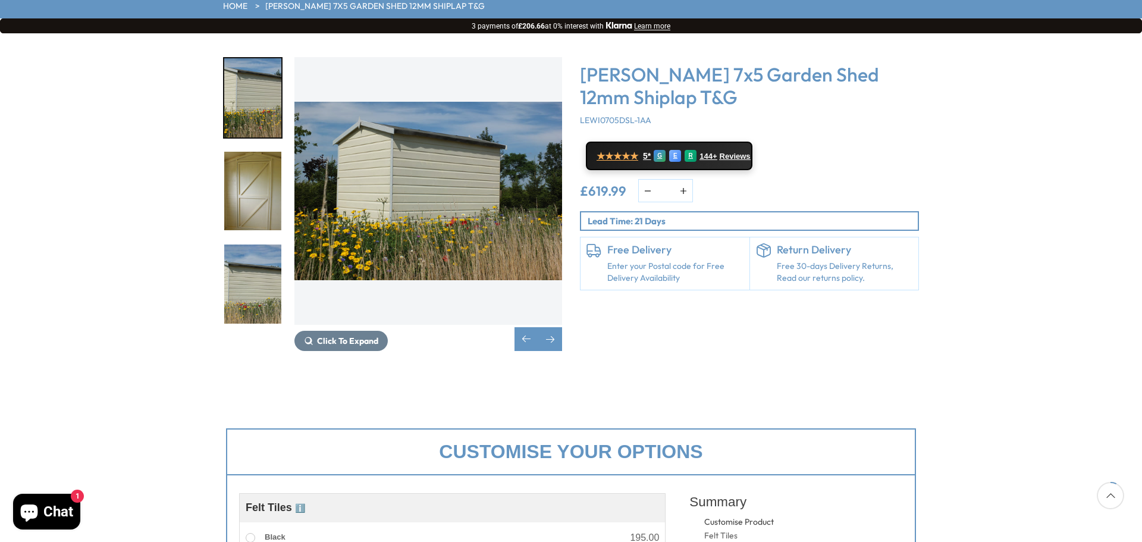
click at [256, 83] on img "4 / 27" at bounding box center [252, 97] width 57 height 79
click at [257, 152] on img "5 / 27" at bounding box center [252, 191] width 57 height 79
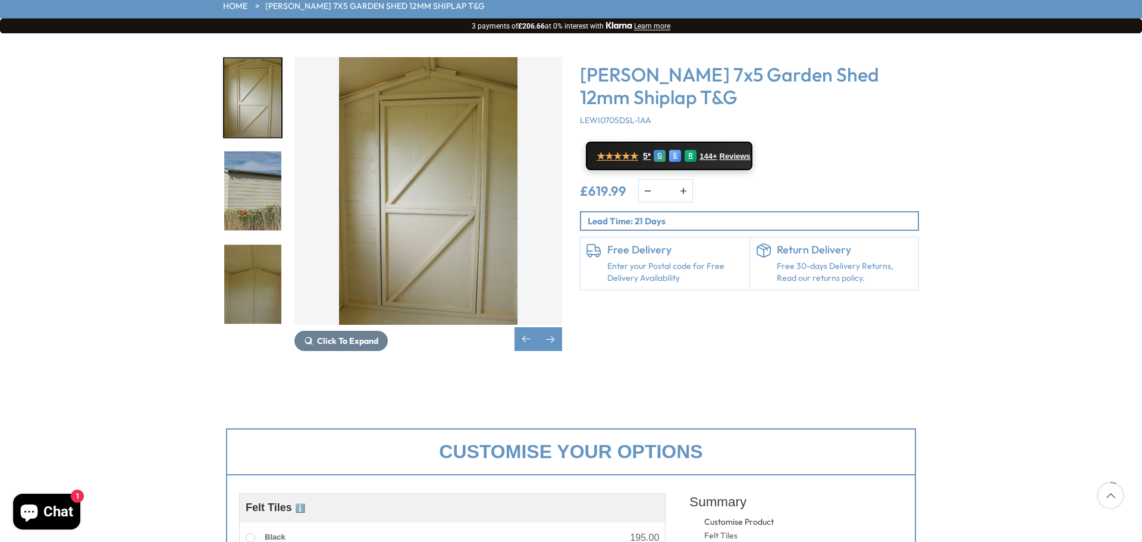
click at [258, 245] on img "7 / 27" at bounding box center [252, 284] width 57 height 79
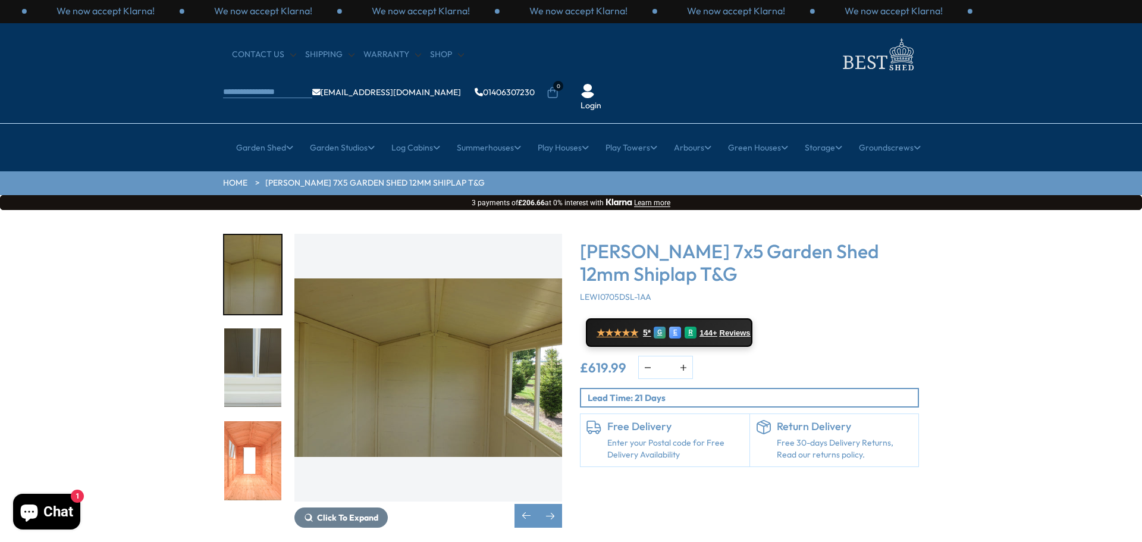
scroll to position [0, 0]
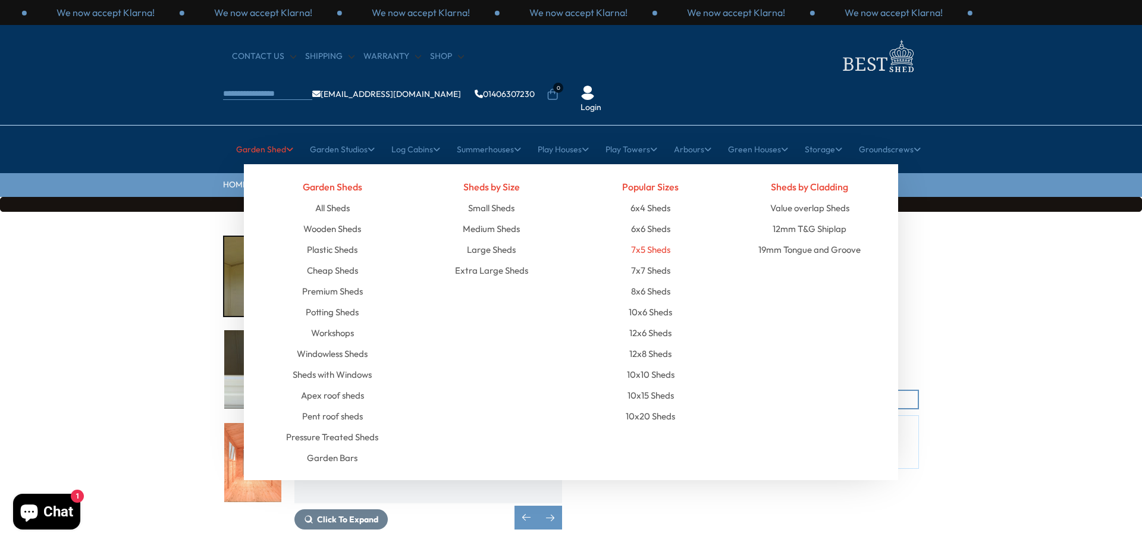
click at [637, 239] on link "7x5 Sheds" at bounding box center [650, 249] width 39 height 21
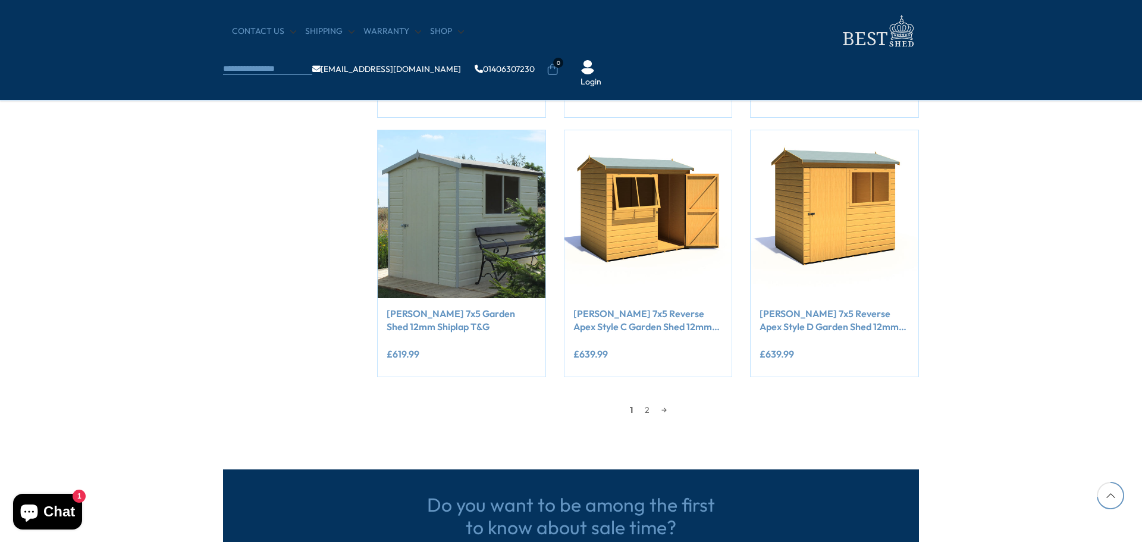
scroll to position [952, 0]
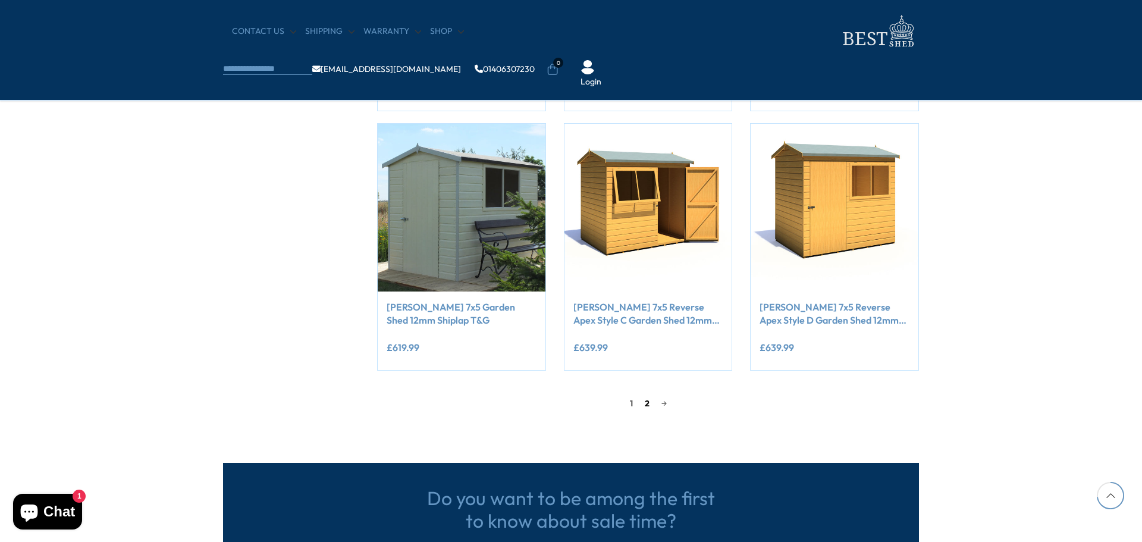
click at [649, 403] on link "2" at bounding box center [647, 403] width 17 height 18
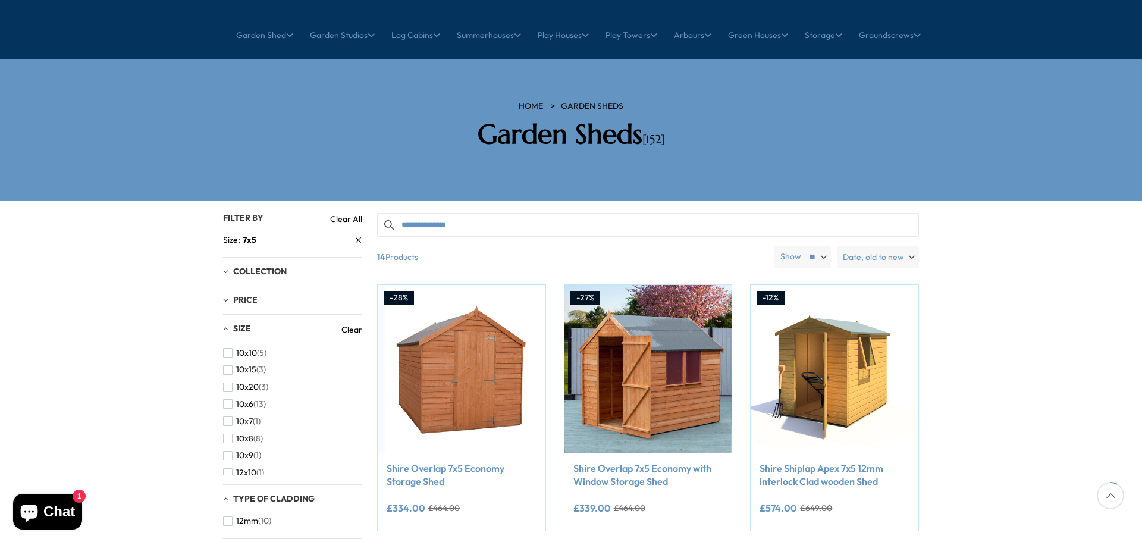
scroll to position [108, 0]
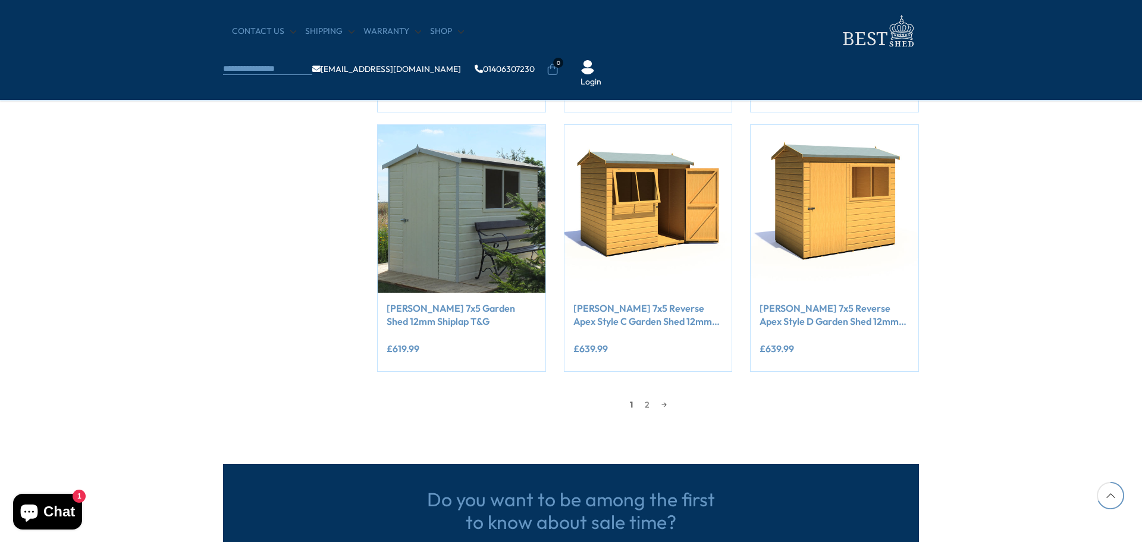
scroll to position [952, 0]
